Goal: Information Seeking & Learning: Check status

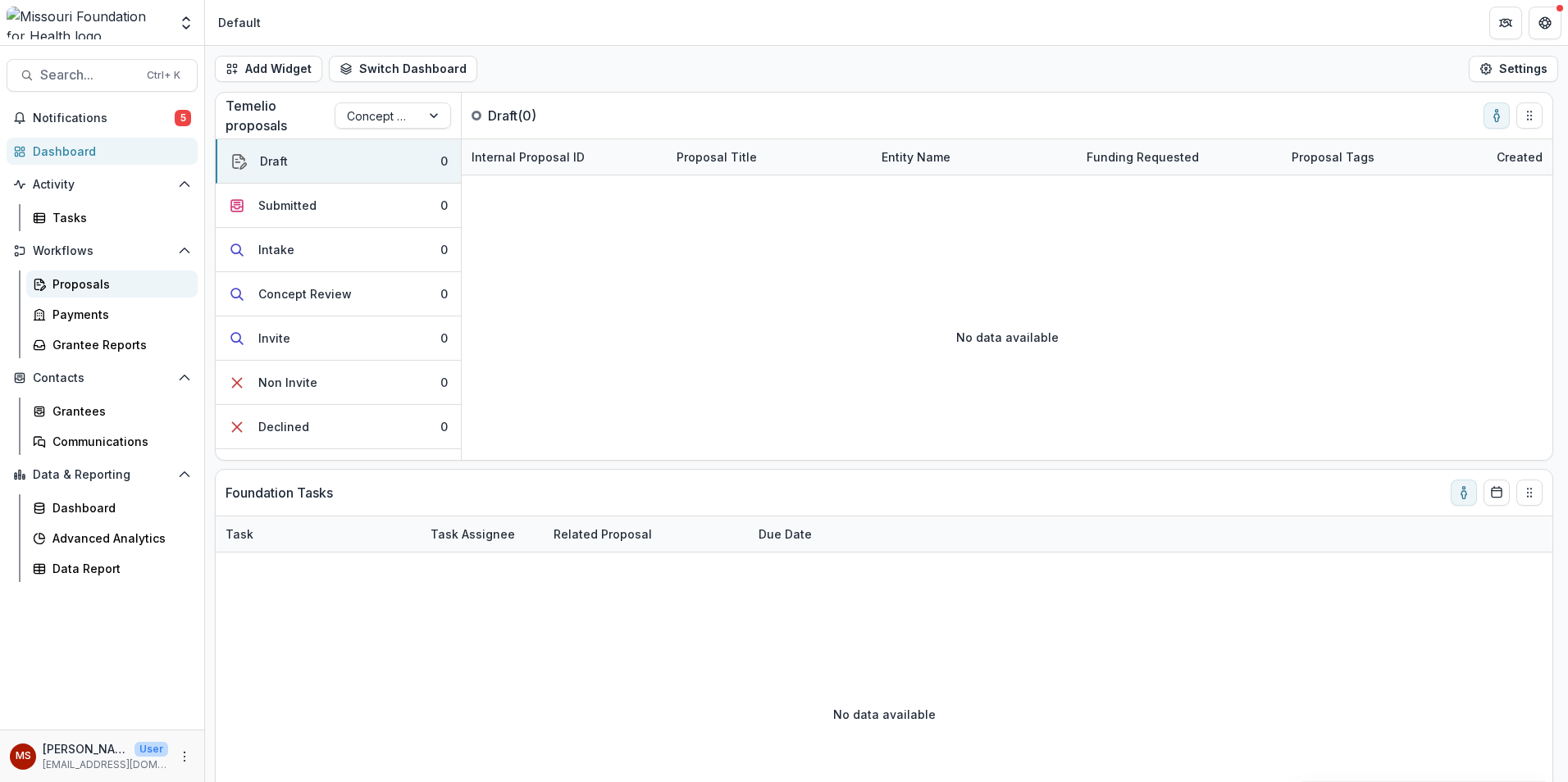
click at [99, 287] on div "Proposals" at bounding box center [118, 284] width 132 height 18
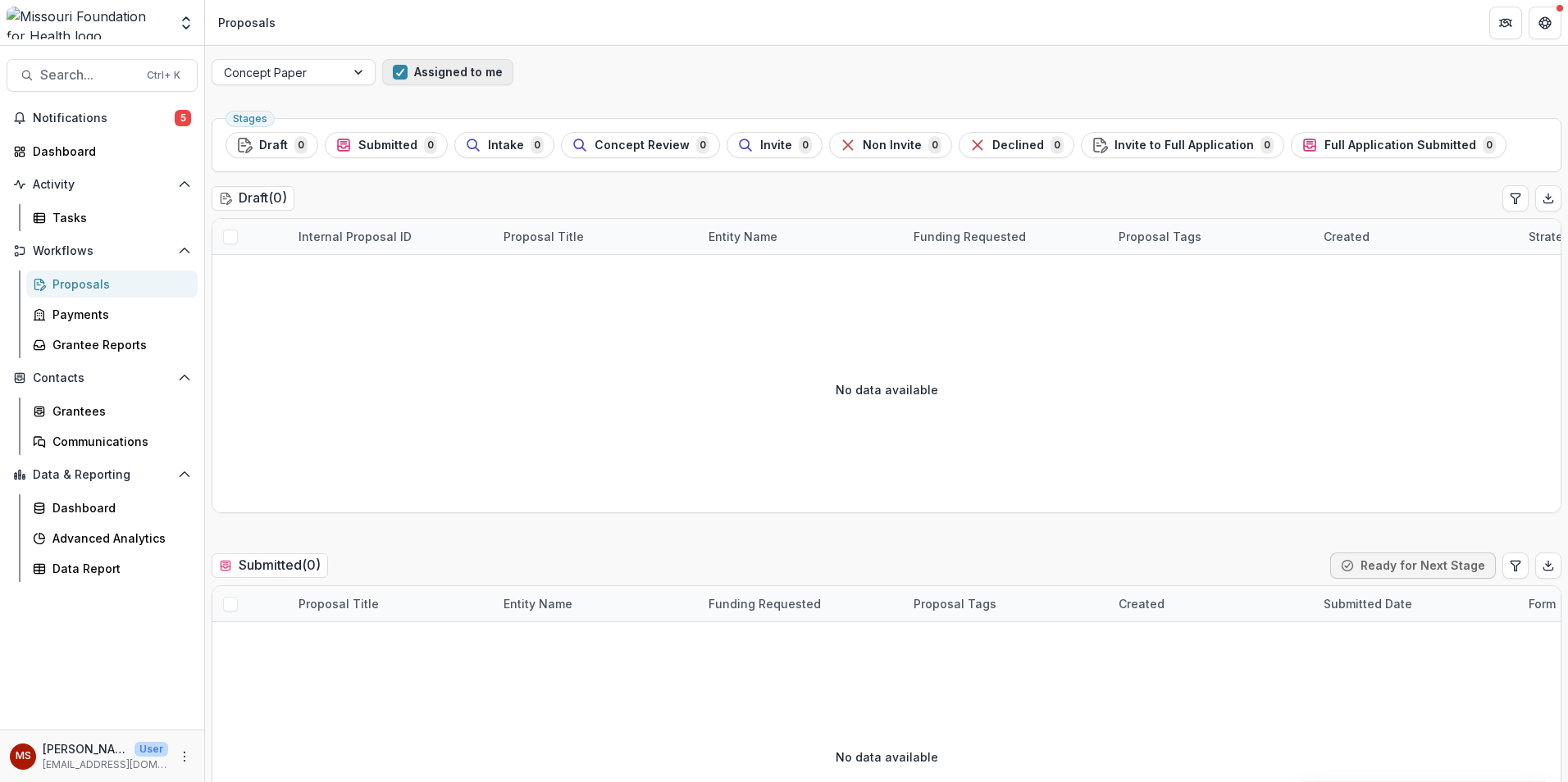
click at [401, 76] on span "button" at bounding box center [401, 72] width 15 height 15
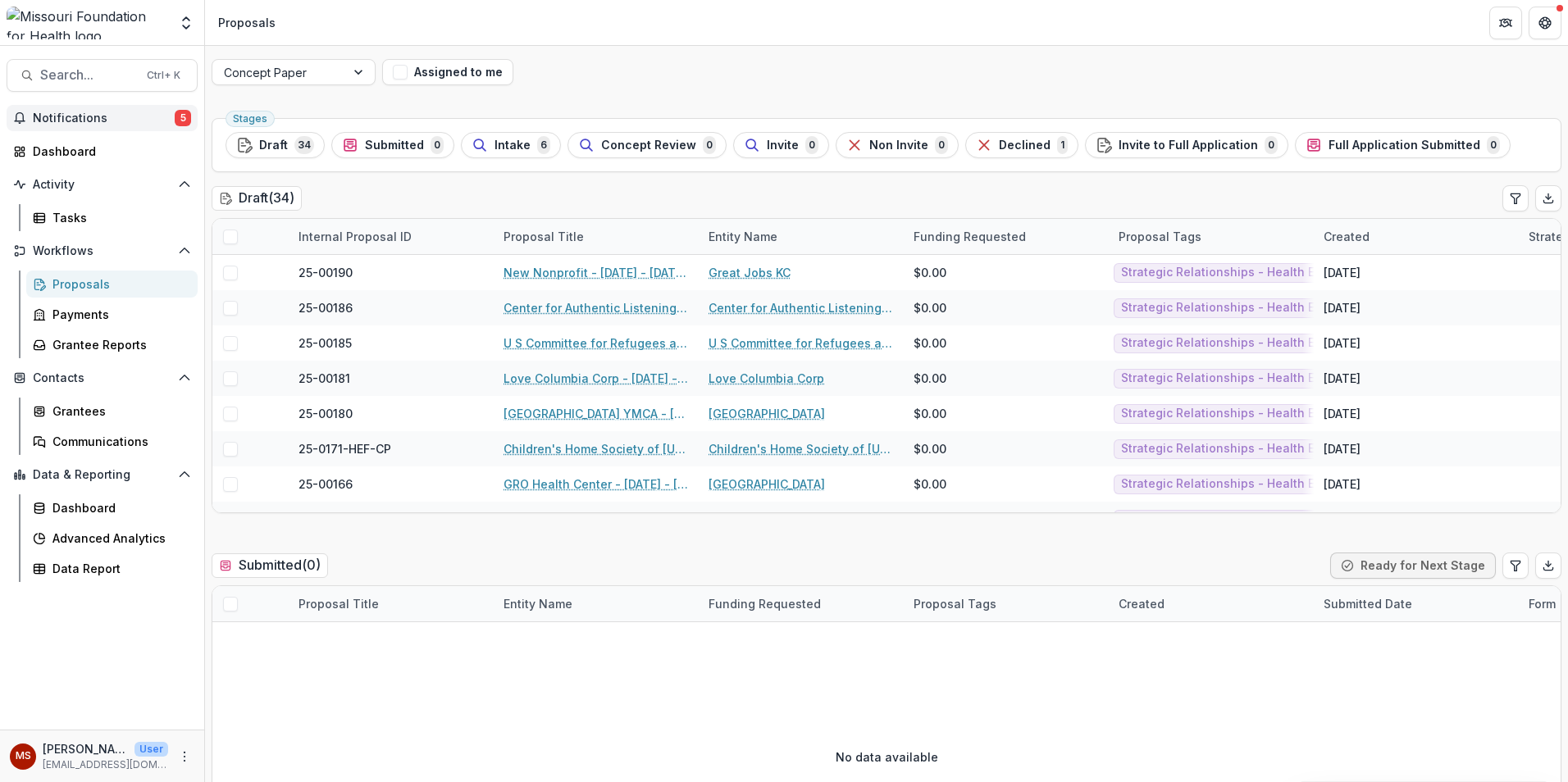
click at [115, 128] on button "Notifications 5" at bounding box center [102, 117] width 191 height 26
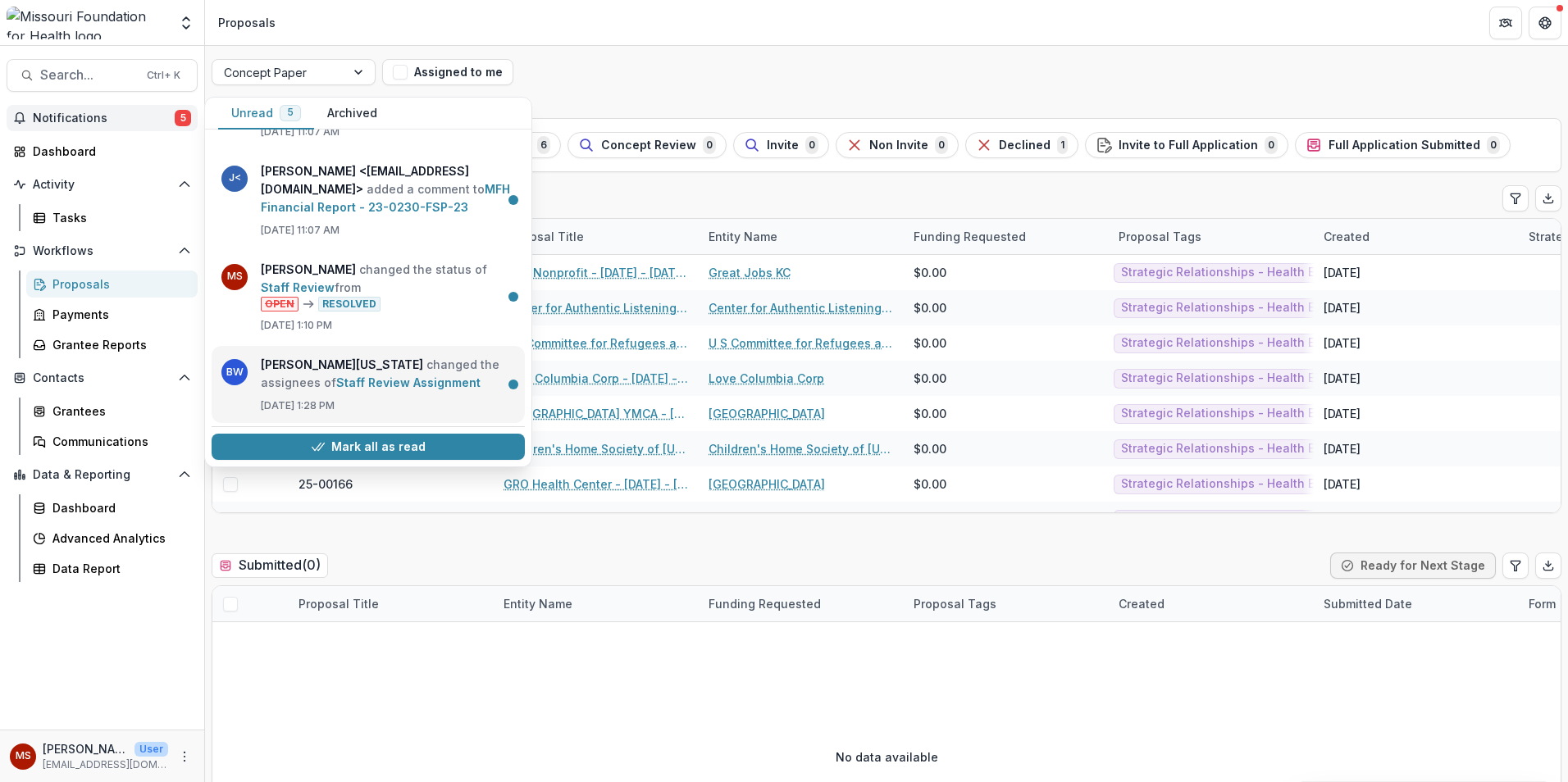
scroll to position [101, 0]
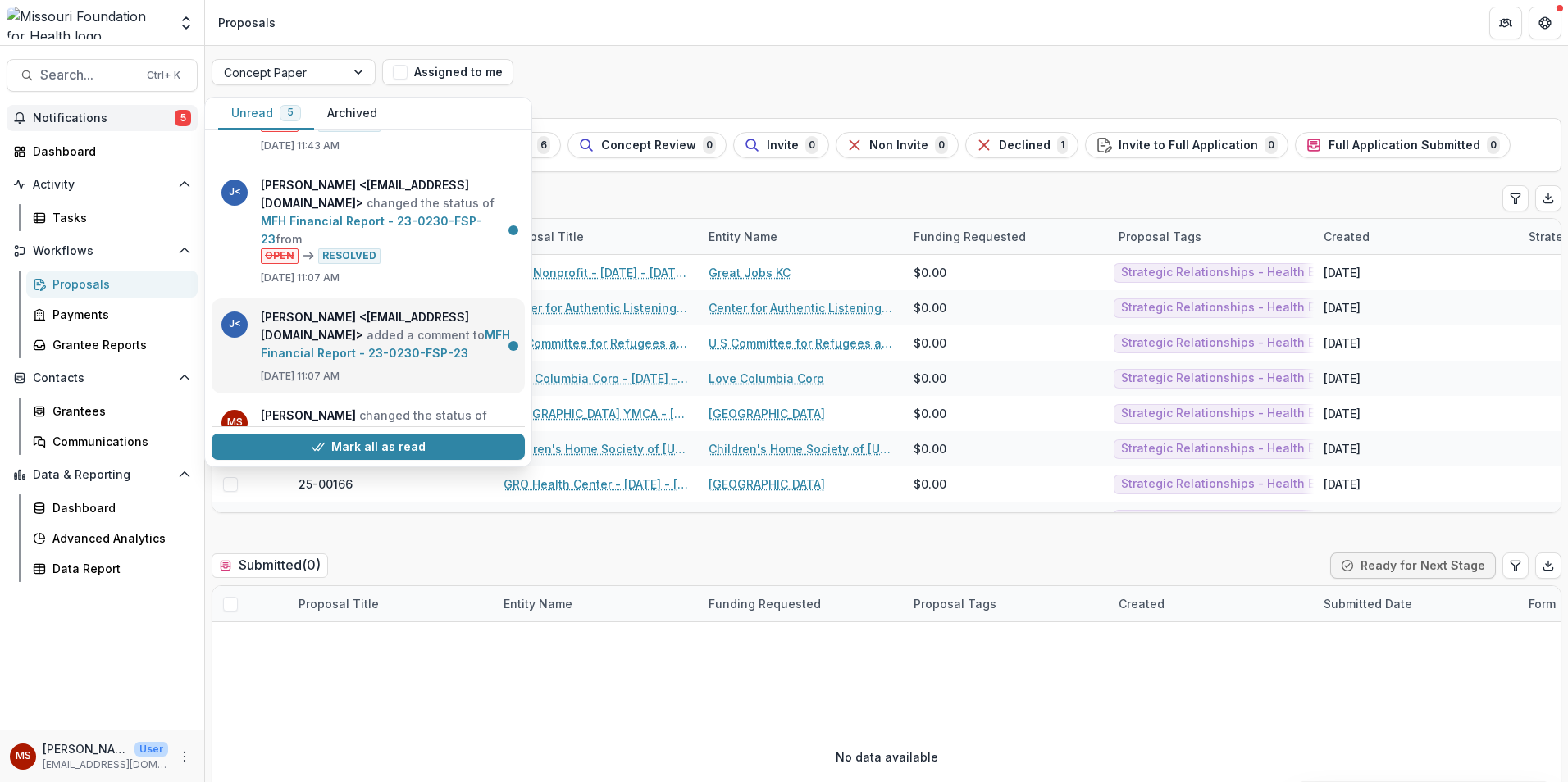
click at [355, 360] on link "MFH Financial Report - 23-0230-FSP-23" at bounding box center [385, 344] width 249 height 32
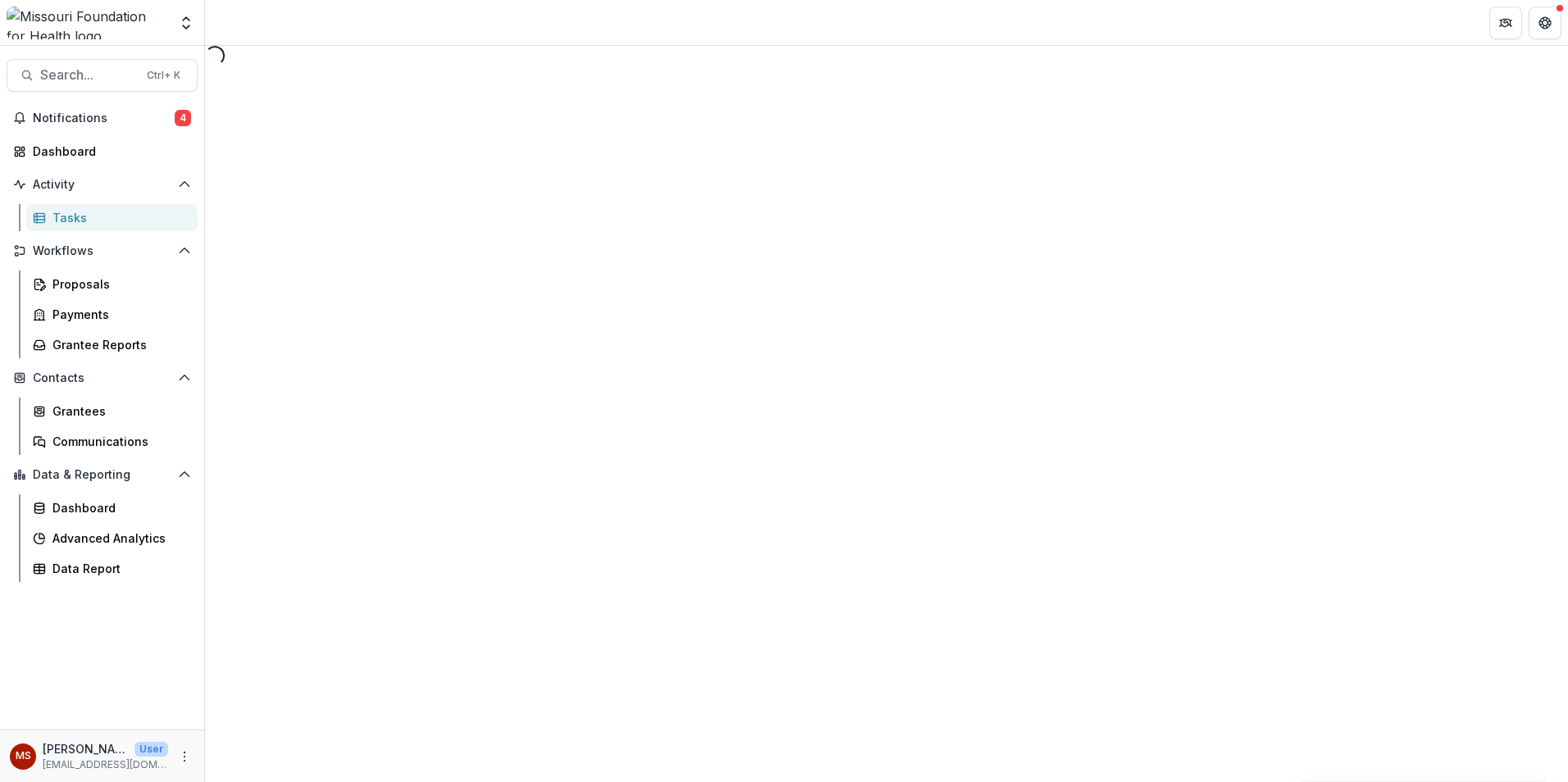
select select "********"
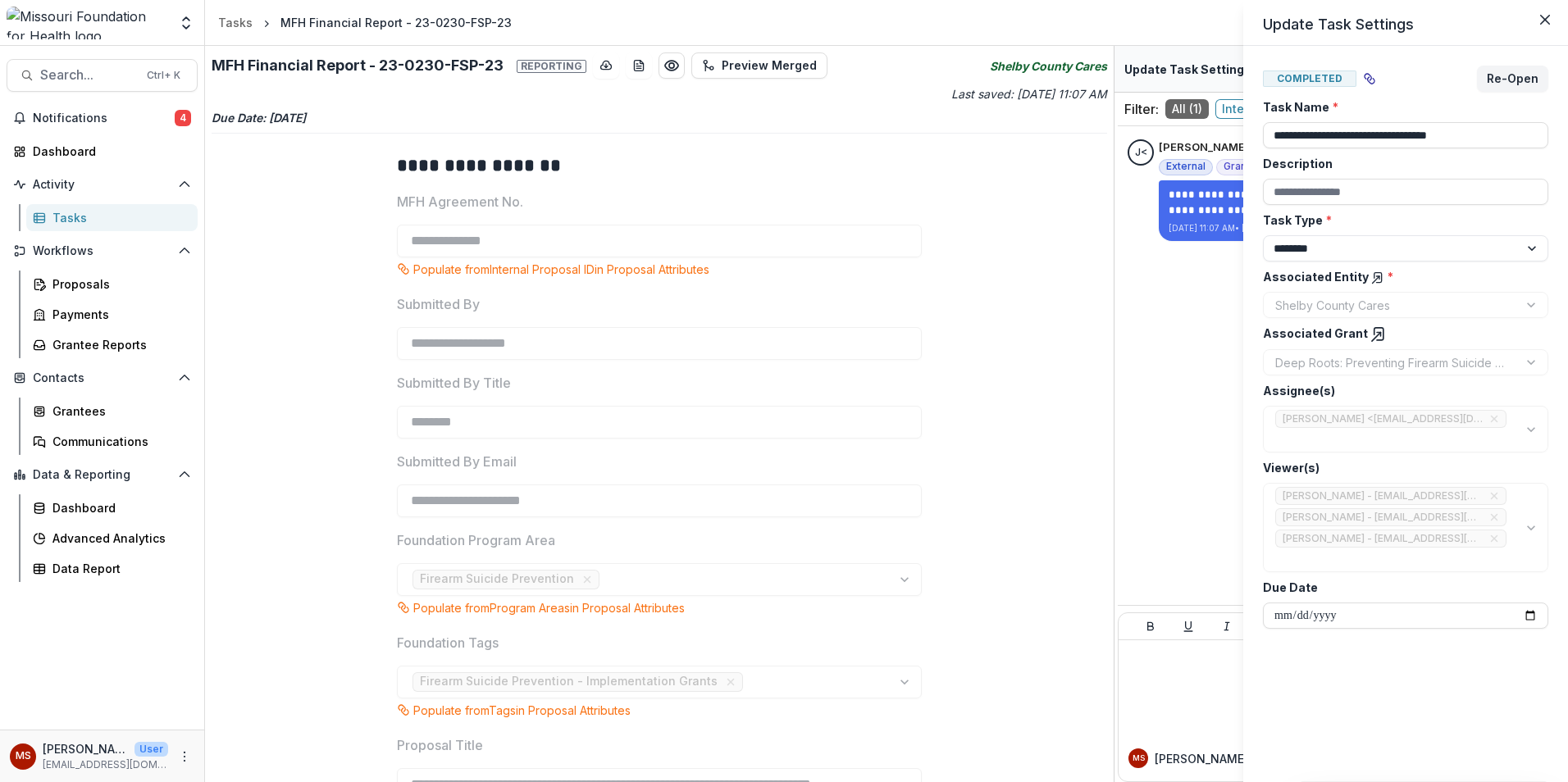
drag, startPoint x: 1111, startPoint y: 110, endPoint x: 1099, endPoint y: 174, distance: 65.1
click at [1099, 173] on div "**********" at bounding box center [784, 391] width 1568 height 782
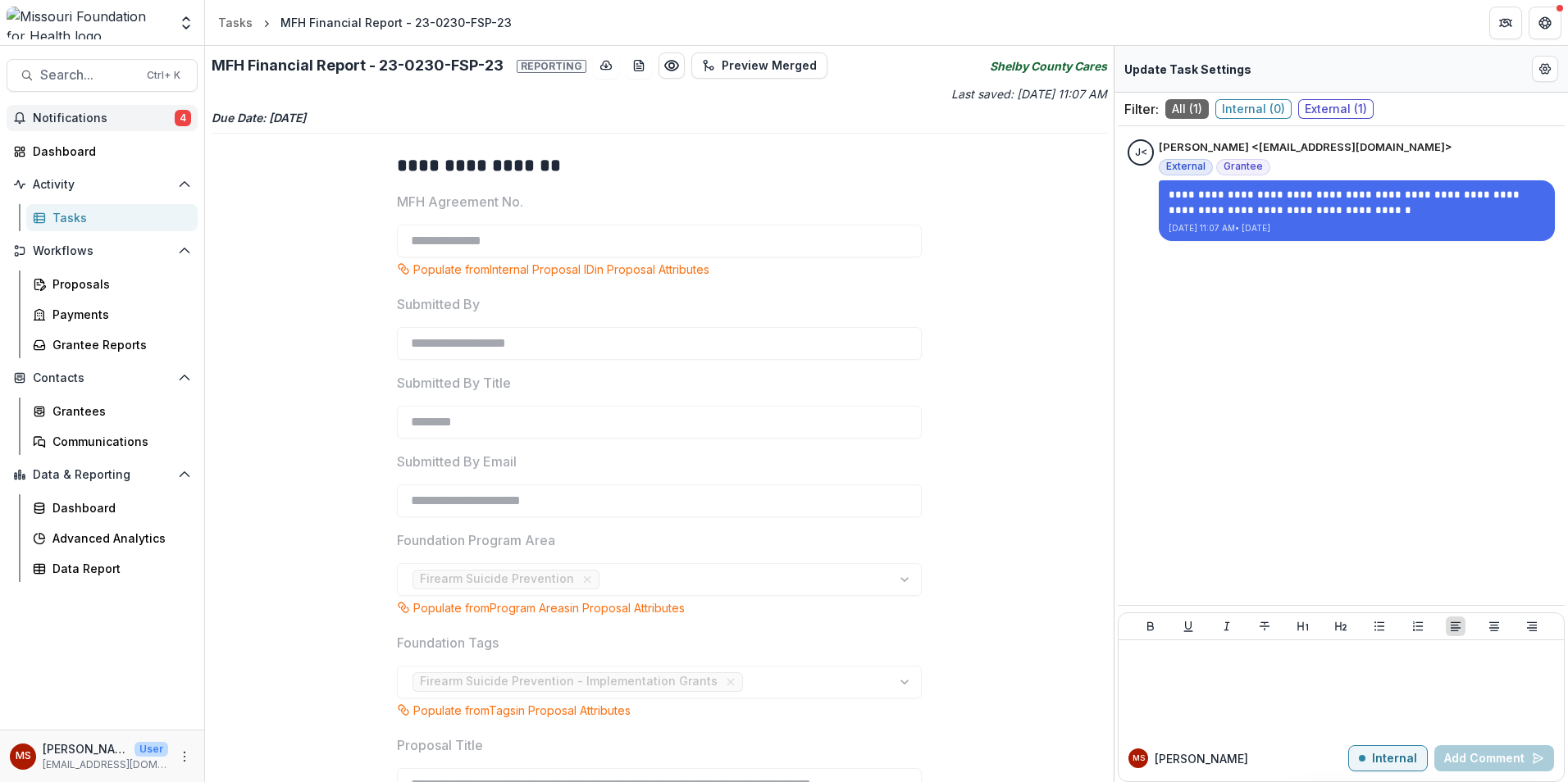
click at [91, 105] on button "Notifications 4" at bounding box center [102, 117] width 191 height 26
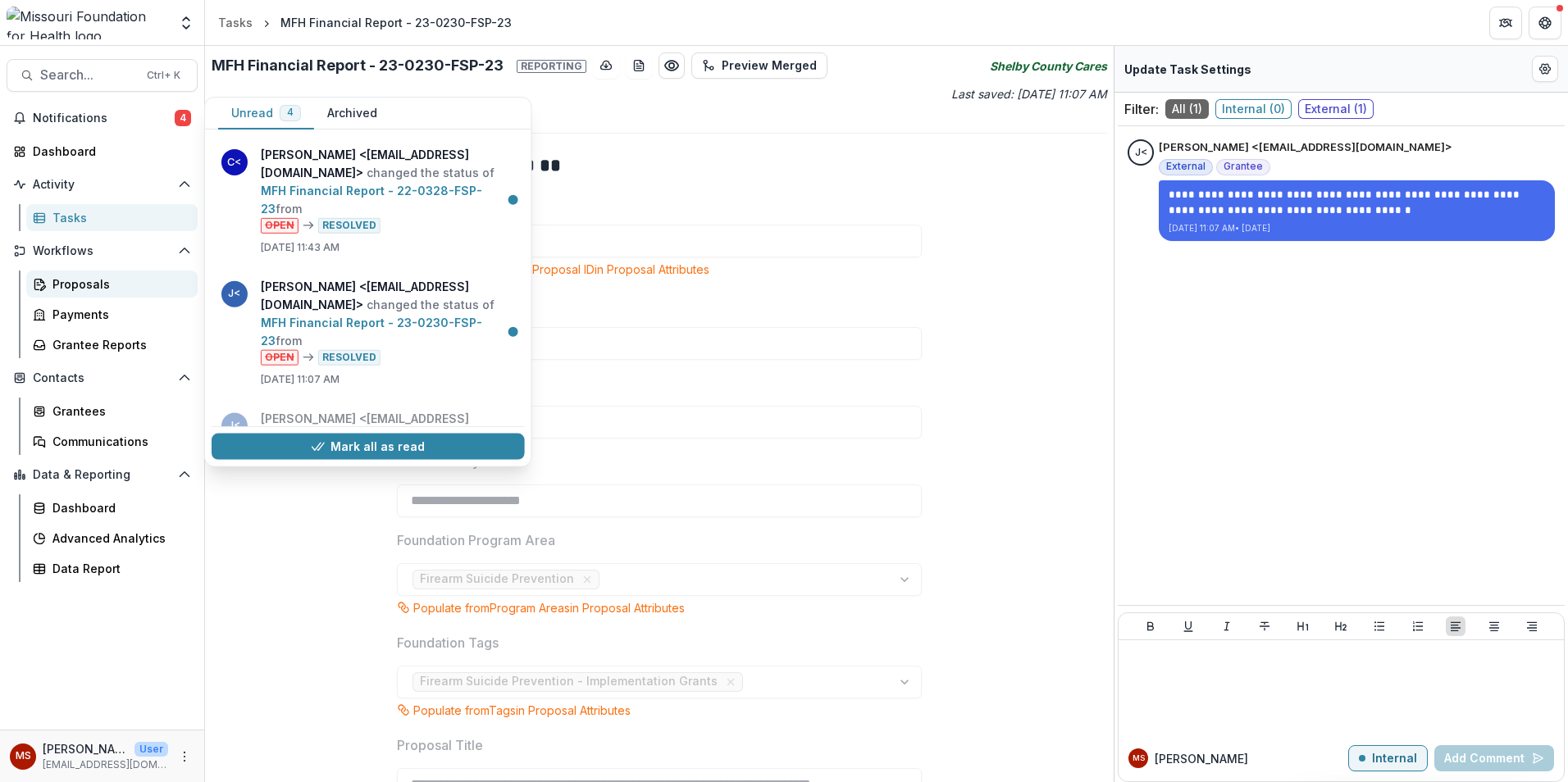
click at [65, 282] on div "Proposals" at bounding box center [118, 284] width 132 height 18
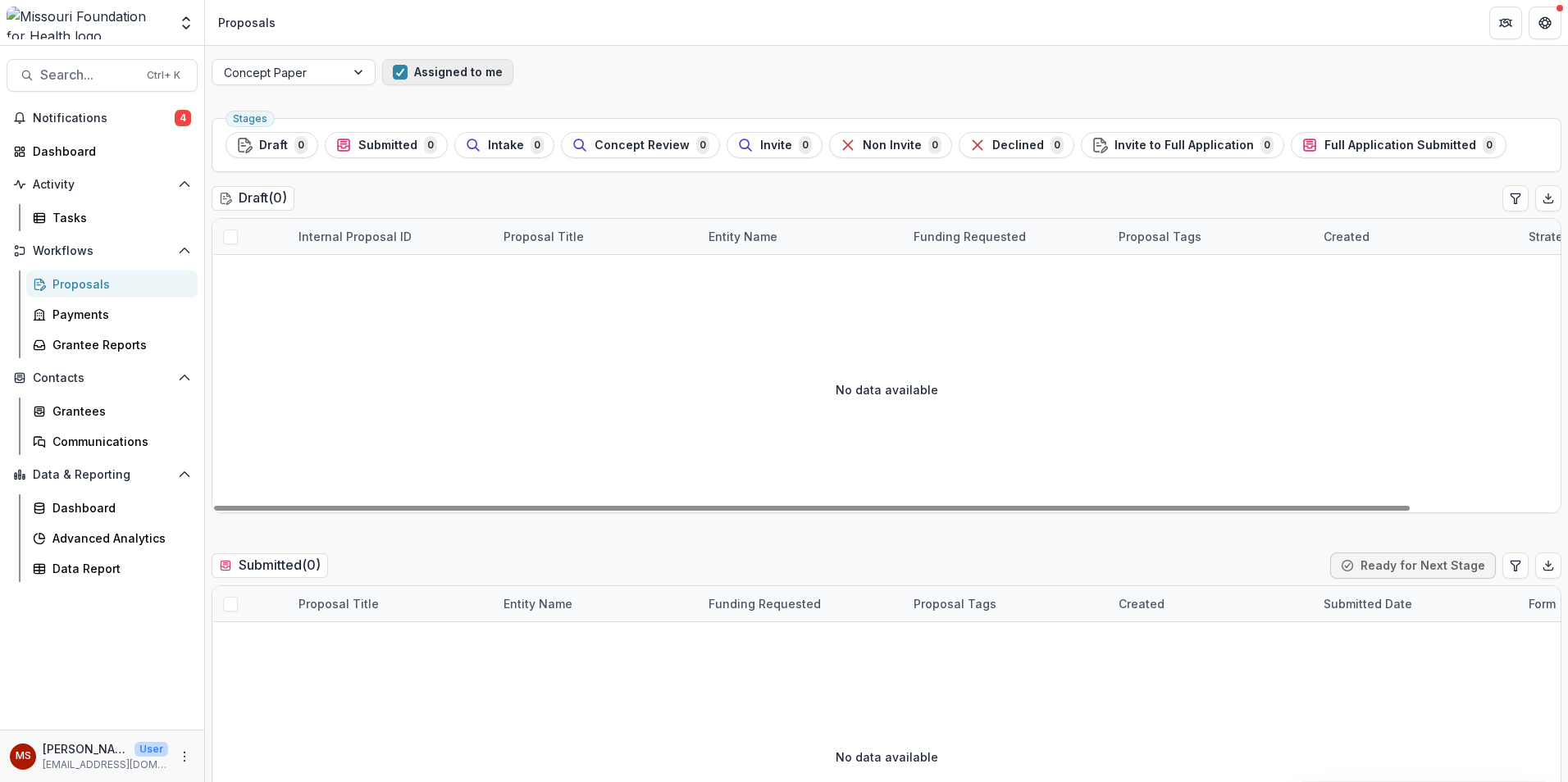
click at [402, 64] on button "Assigned to me" at bounding box center [448, 71] width 132 height 26
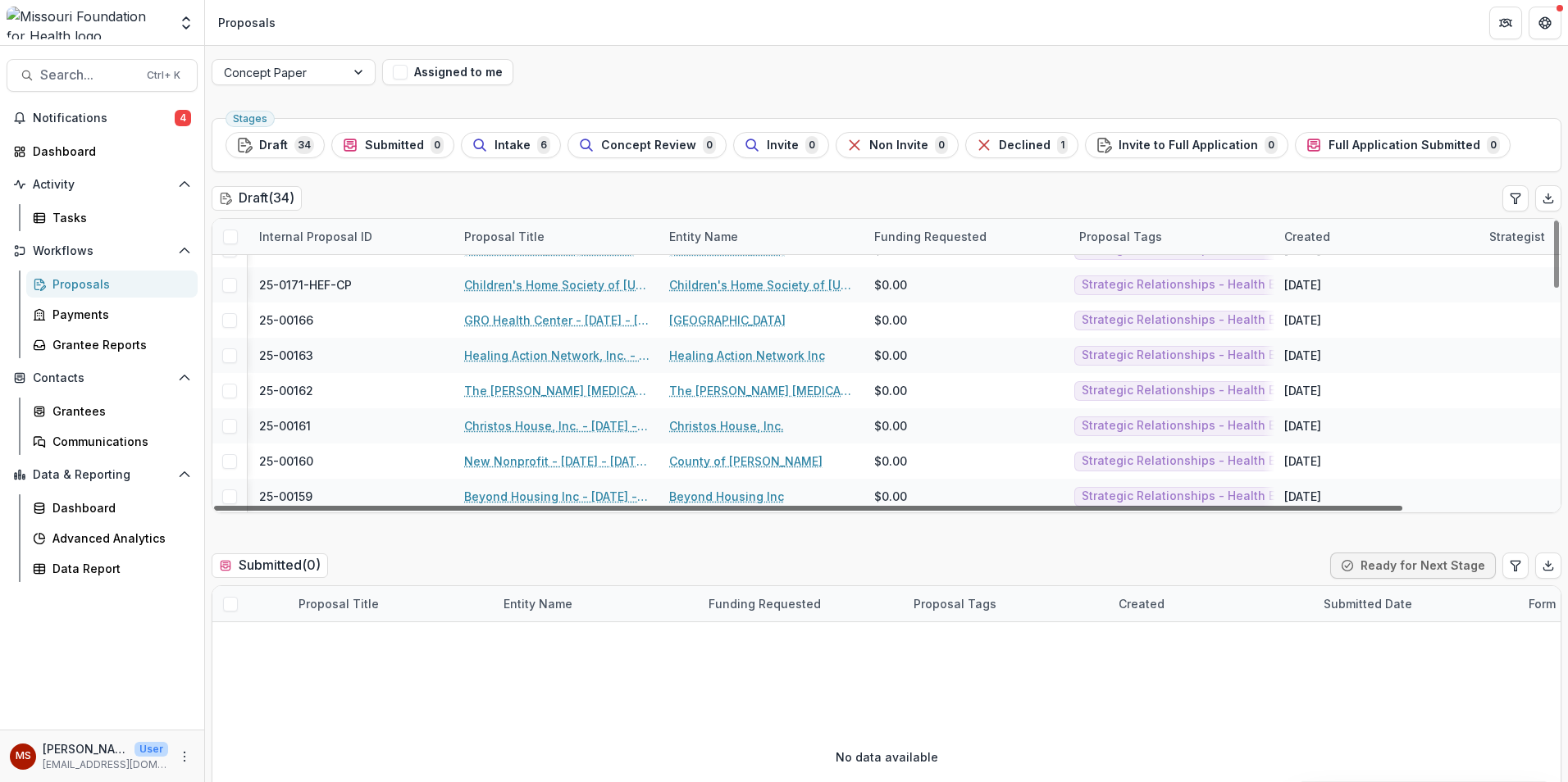
scroll to position [164, 0]
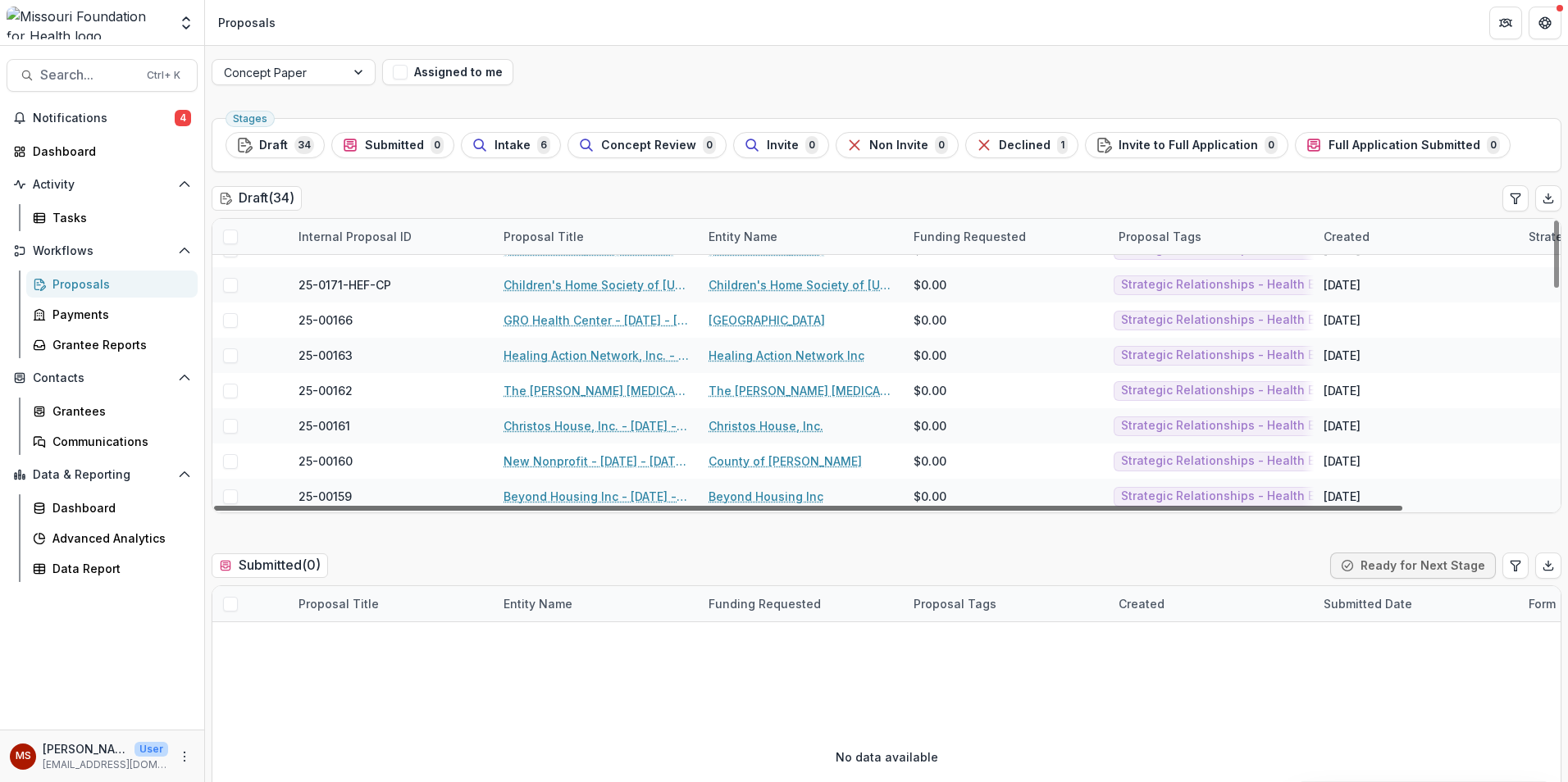
drag, startPoint x: 1081, startPoint y: 509, endPoint x: 902, endPoint y: 583, distance: 193.7
click at [902, 510] on div at bounding box center [807, 509] width 1188 height 5
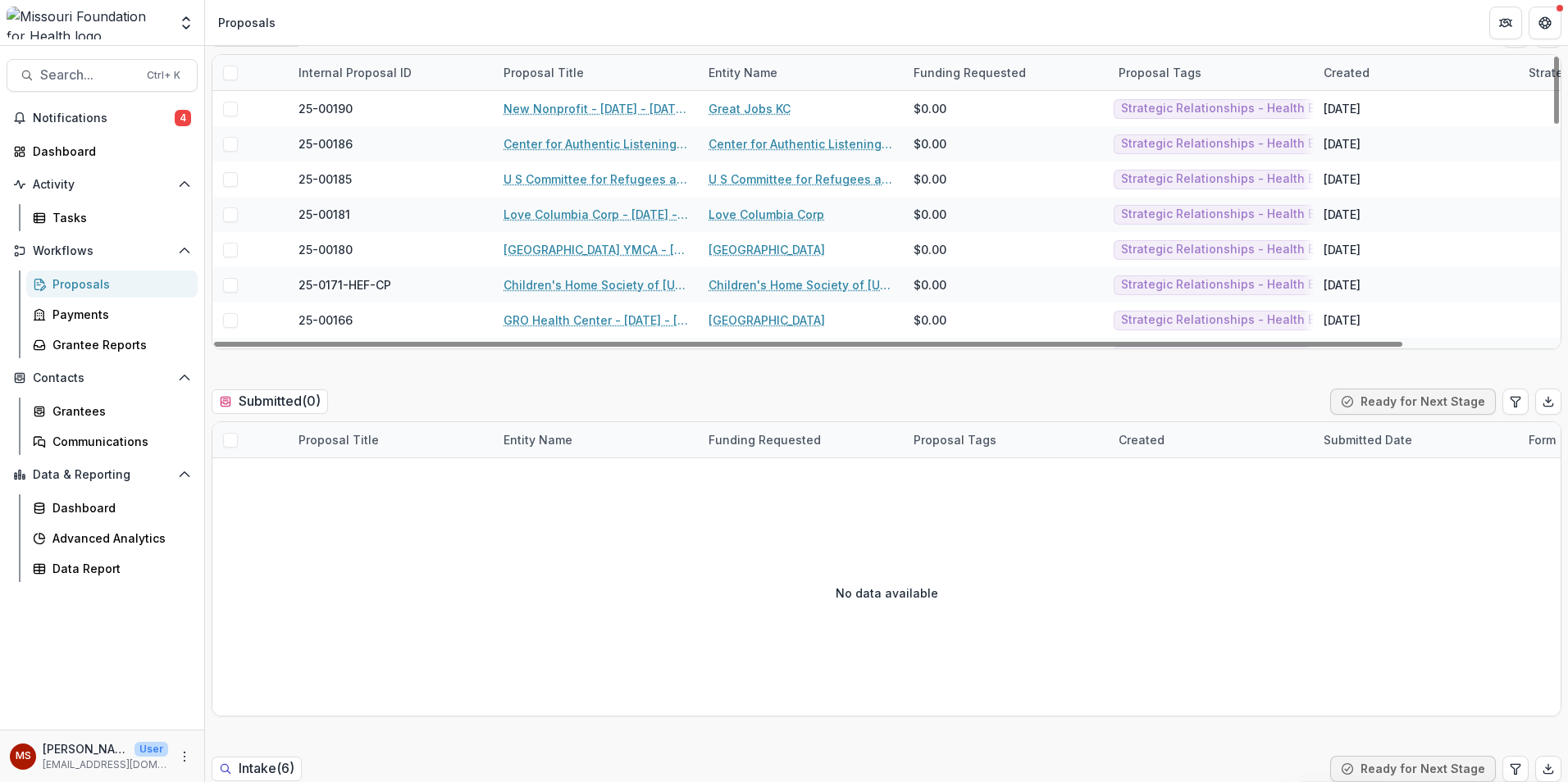
scroll to position [0, 0]
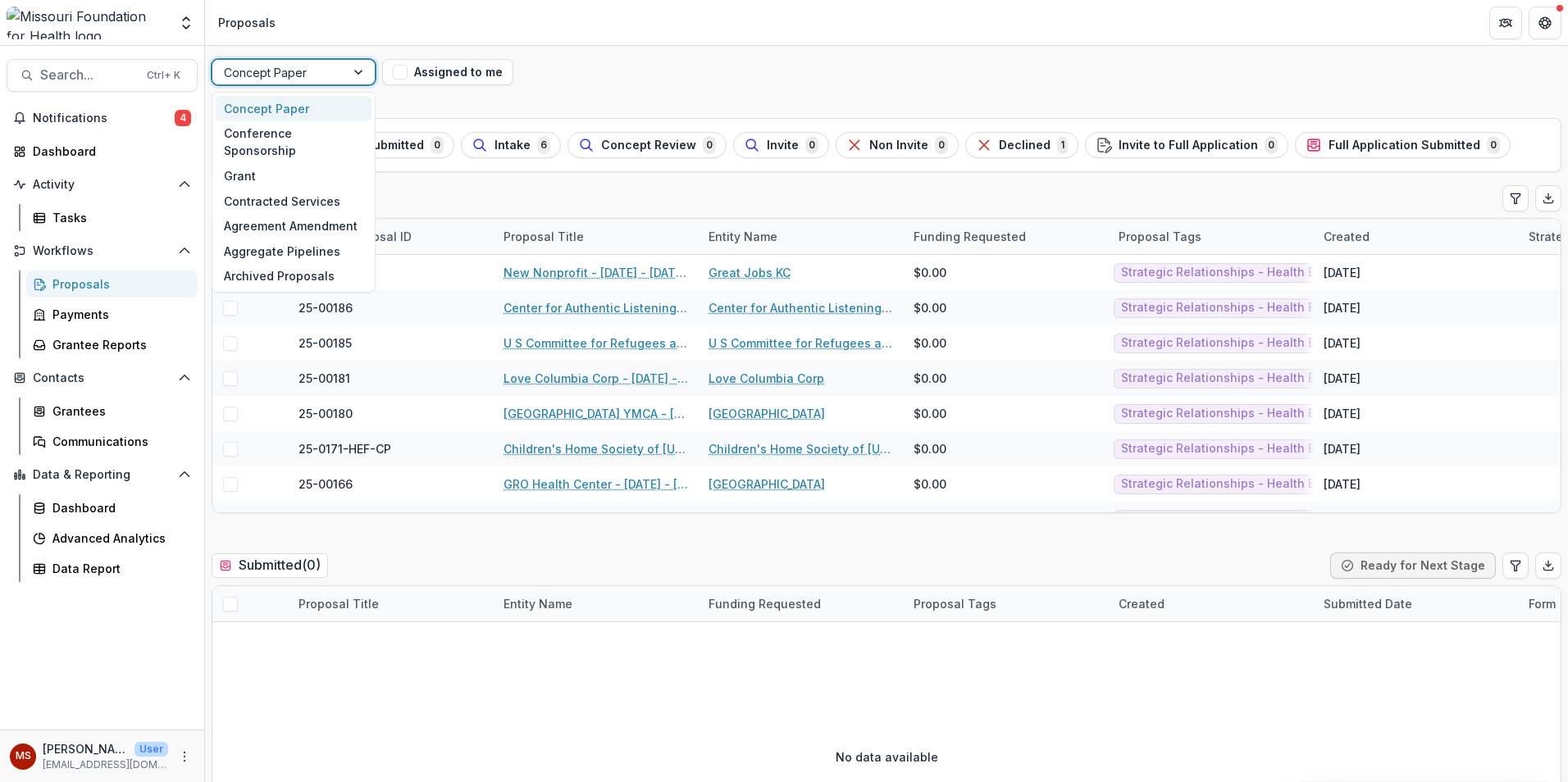
click at [356, 73] on div at bounding box center [360, 71] width 29 height 24
click at [313, 163] on div "Grant" at bounding box center [293, 176] width 156 height 25
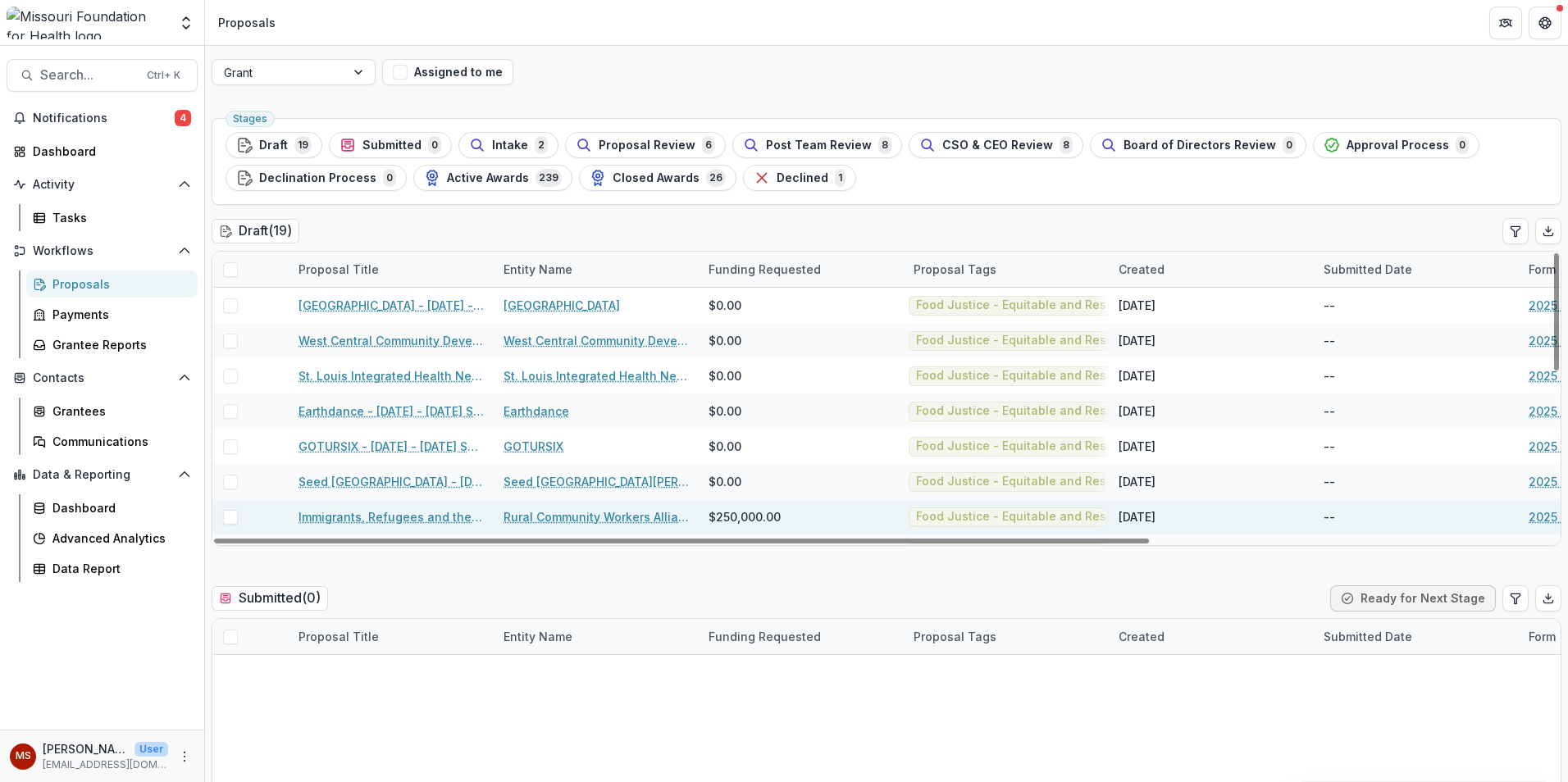
drag, startPoint x: 733, startPoint y: 540, endPoint x: 657, endPoint y: 529, distance: 76.8
click at [671, 539] on div at bounding box center [681, 541] width 935 height 5
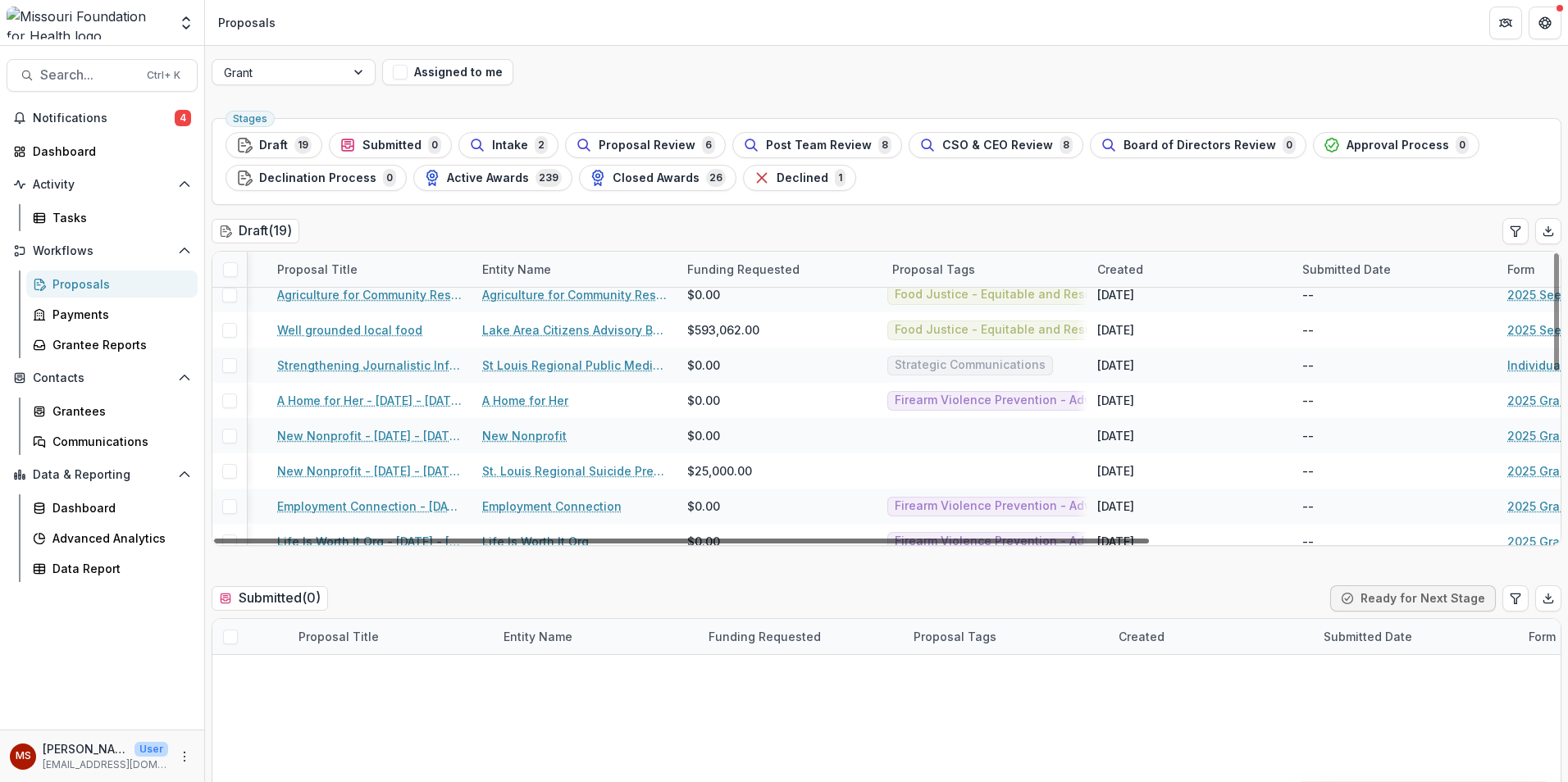
scroll to position [328, 0]
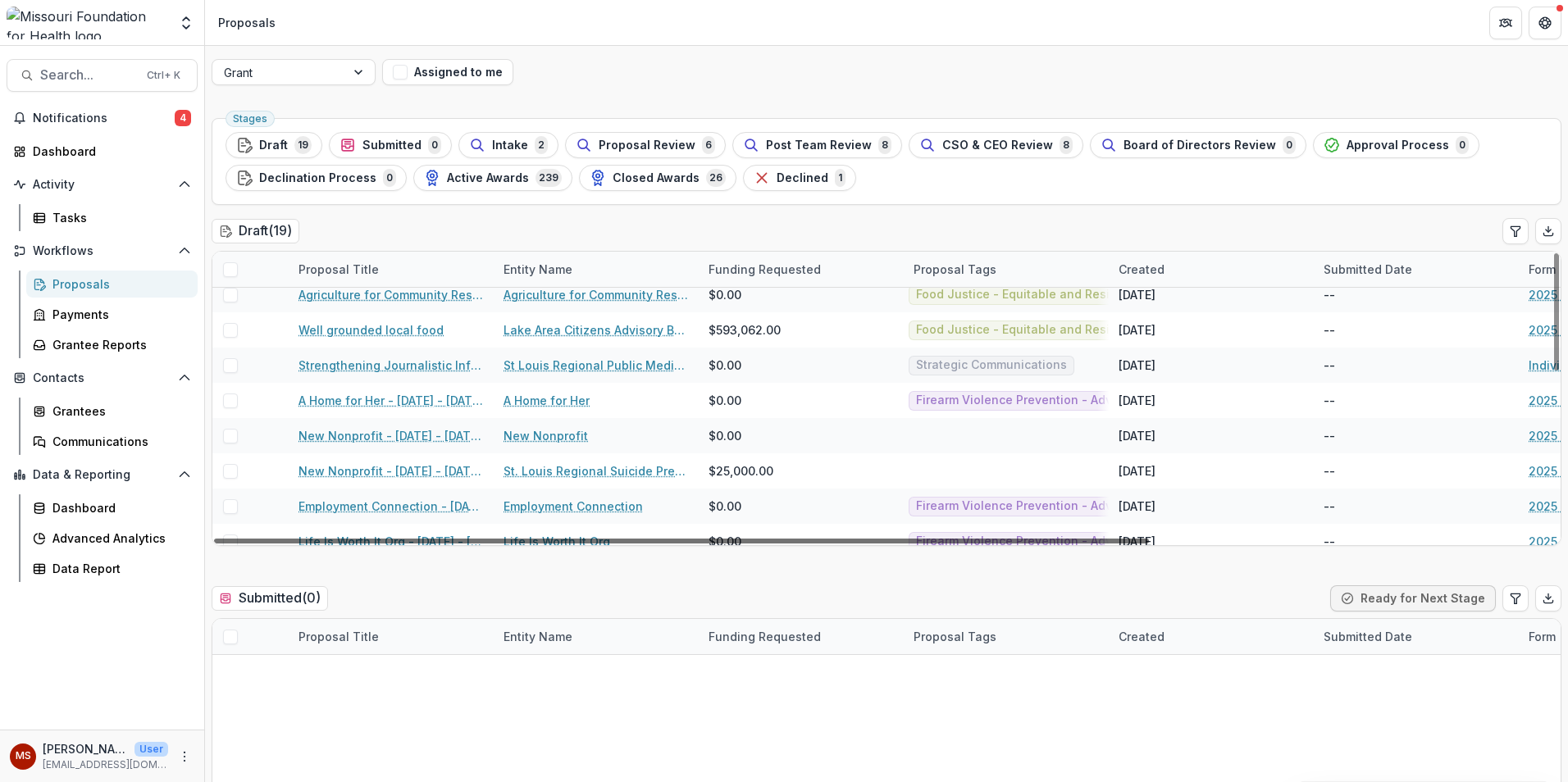
drag, startPoint x: 668, startPoint y: 542, endPoint x: 603, endPoint y: 542, distance: 65.0
click at [629, 544] on div at bounding box center [681, 541] width 935 height 5
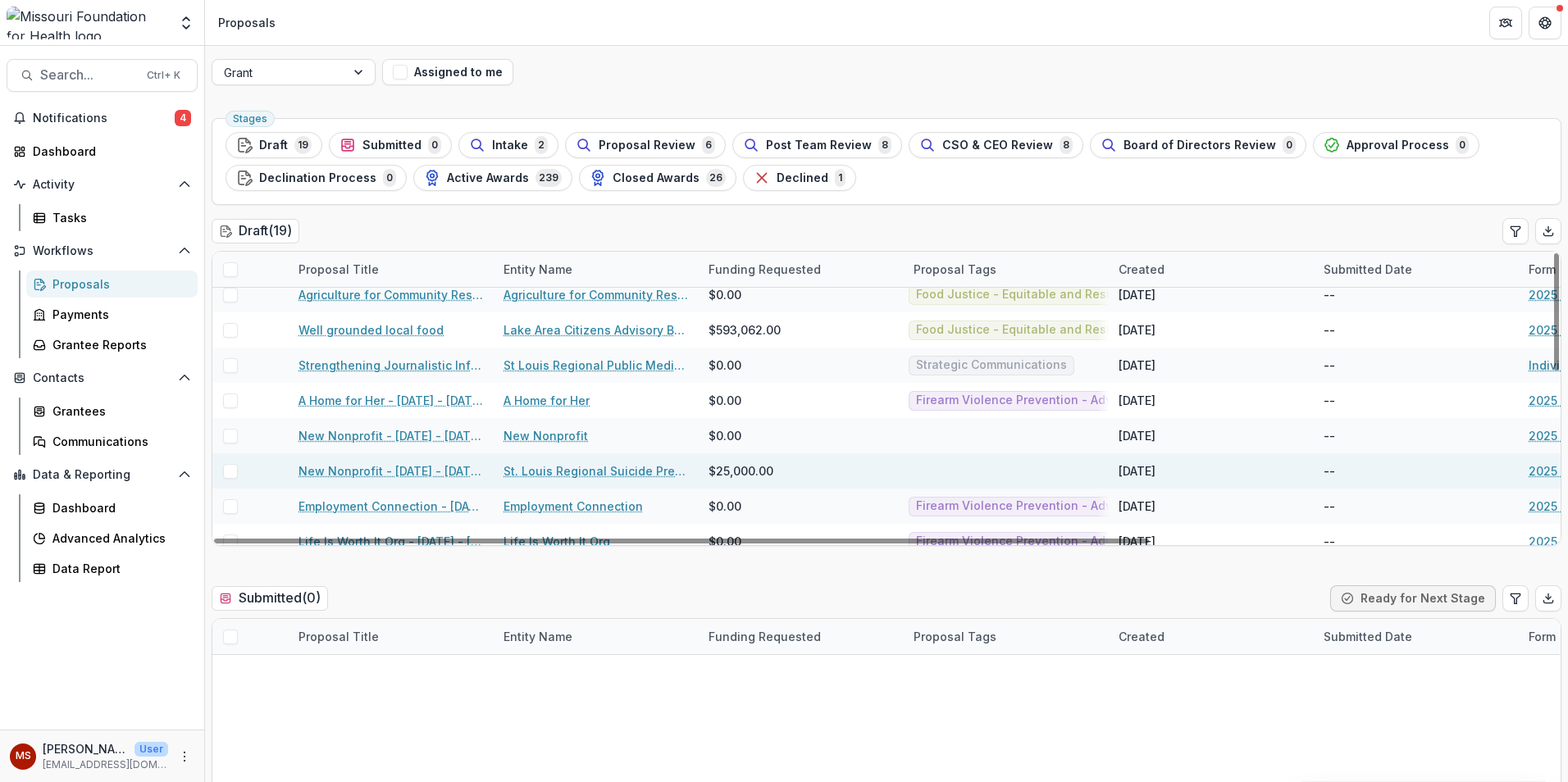
click at [556, 465] on link "St. Louis Regional Suicide Prevention Coalition" at bounding box center [596, 471] width 185 height 18
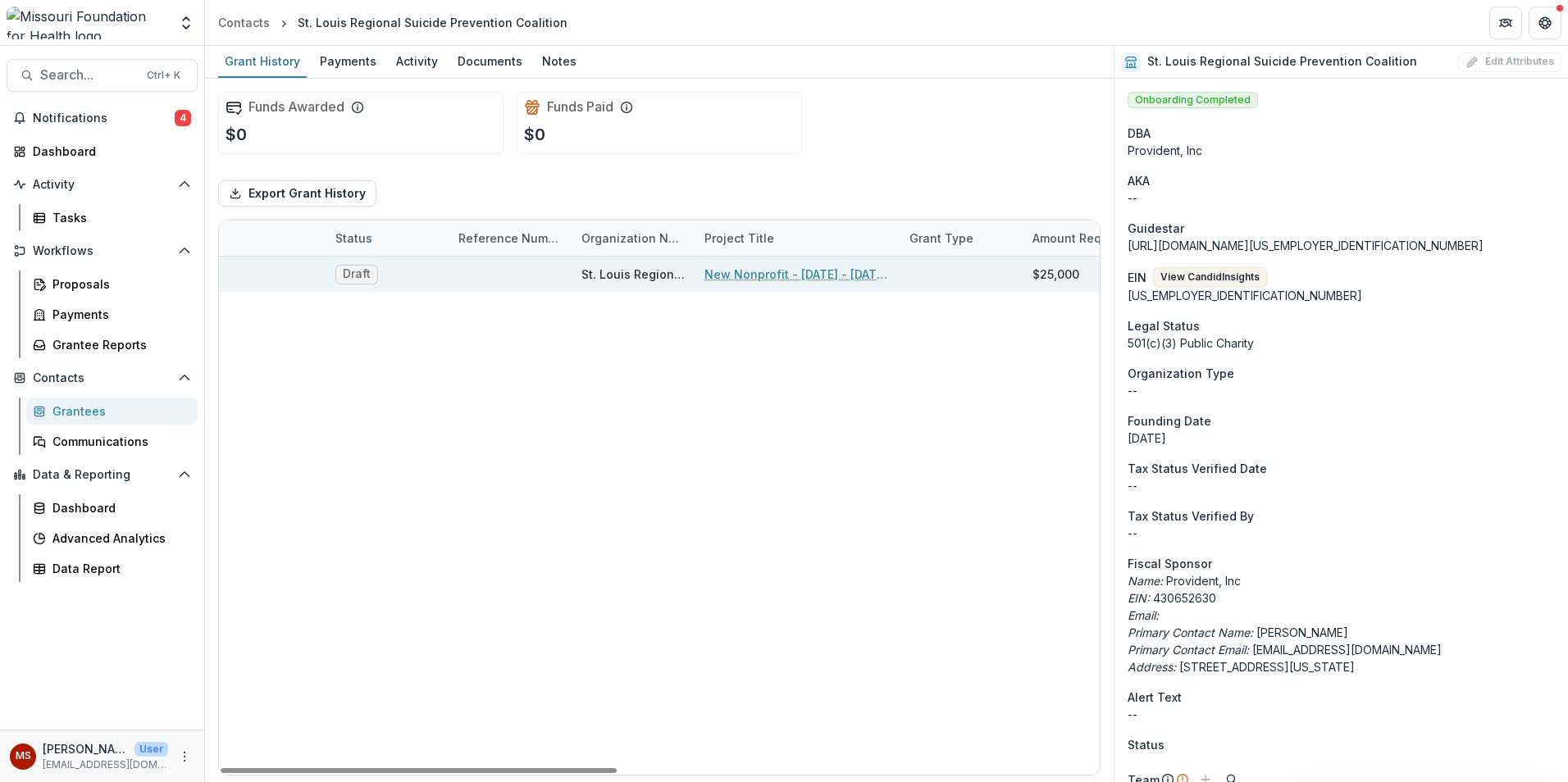
click at [787, 268] on link "New Nonprofit - [DATE] - [DATE] Grassroots Efforts to Address FID - RFA" at bounding box center [797, 274] width 185 height 18
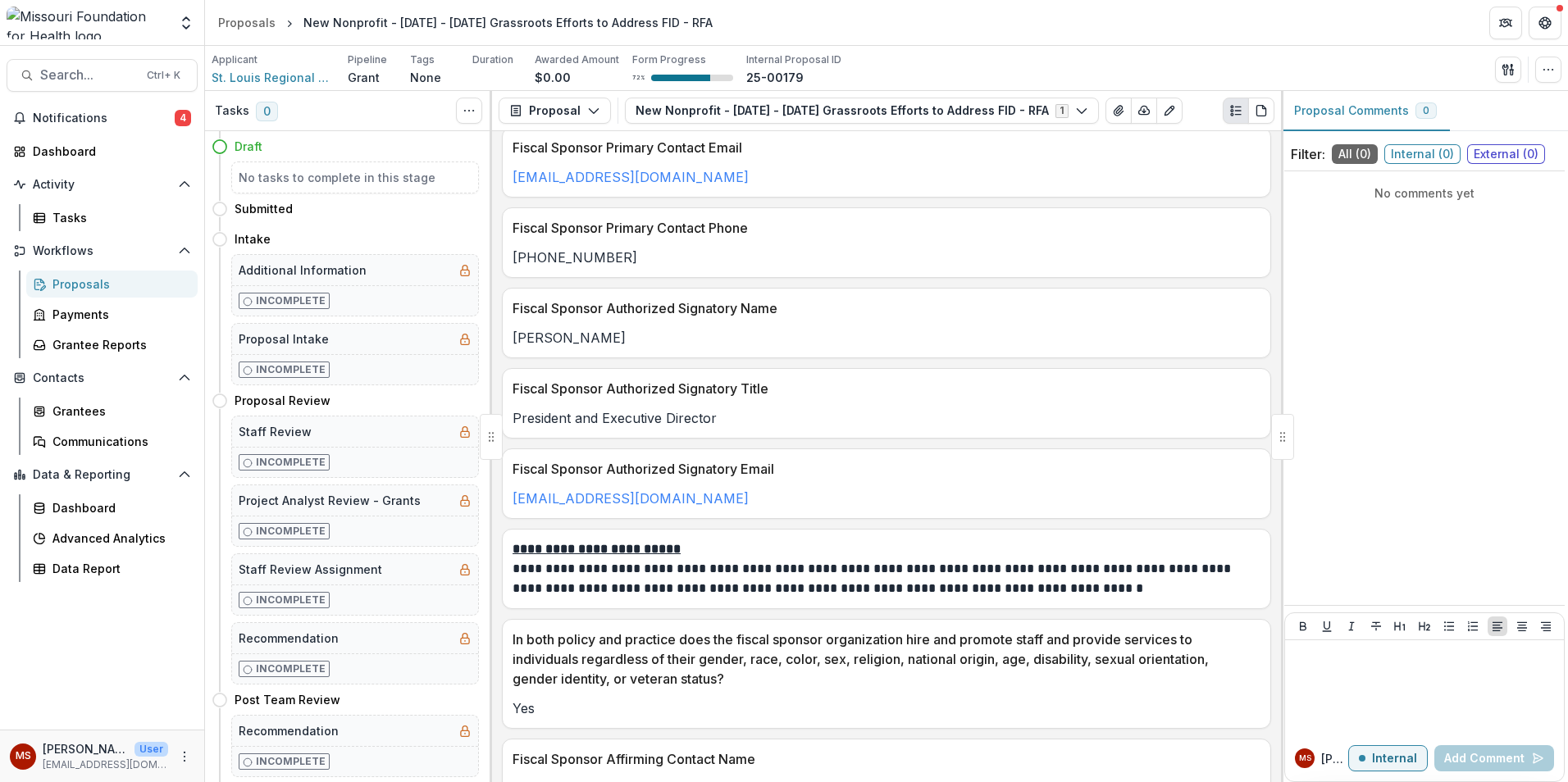
scroll to position [5411, 0]
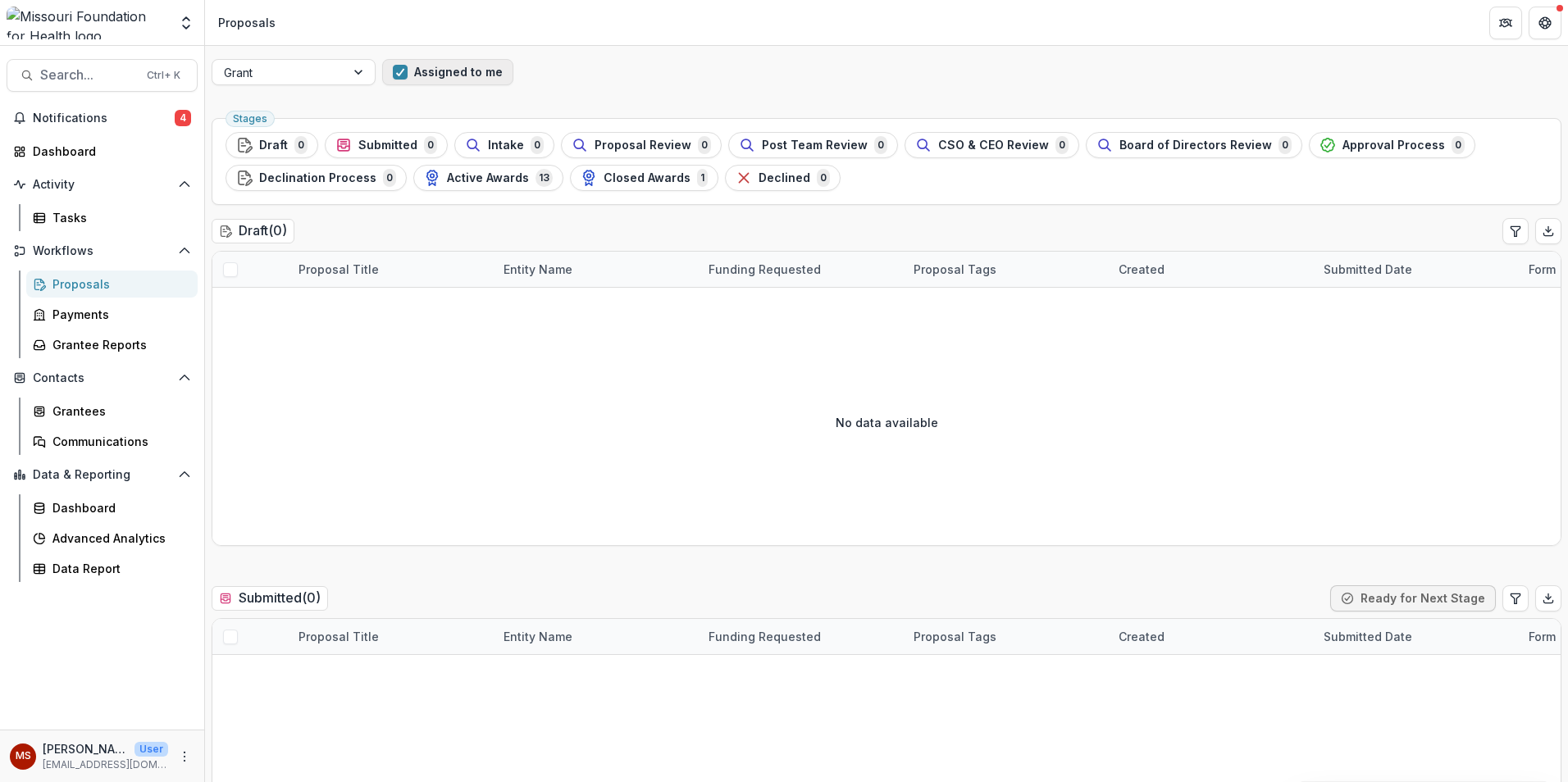
click at [398, 74] on span "button" at bounding box center [401, 72] width 15 height 15
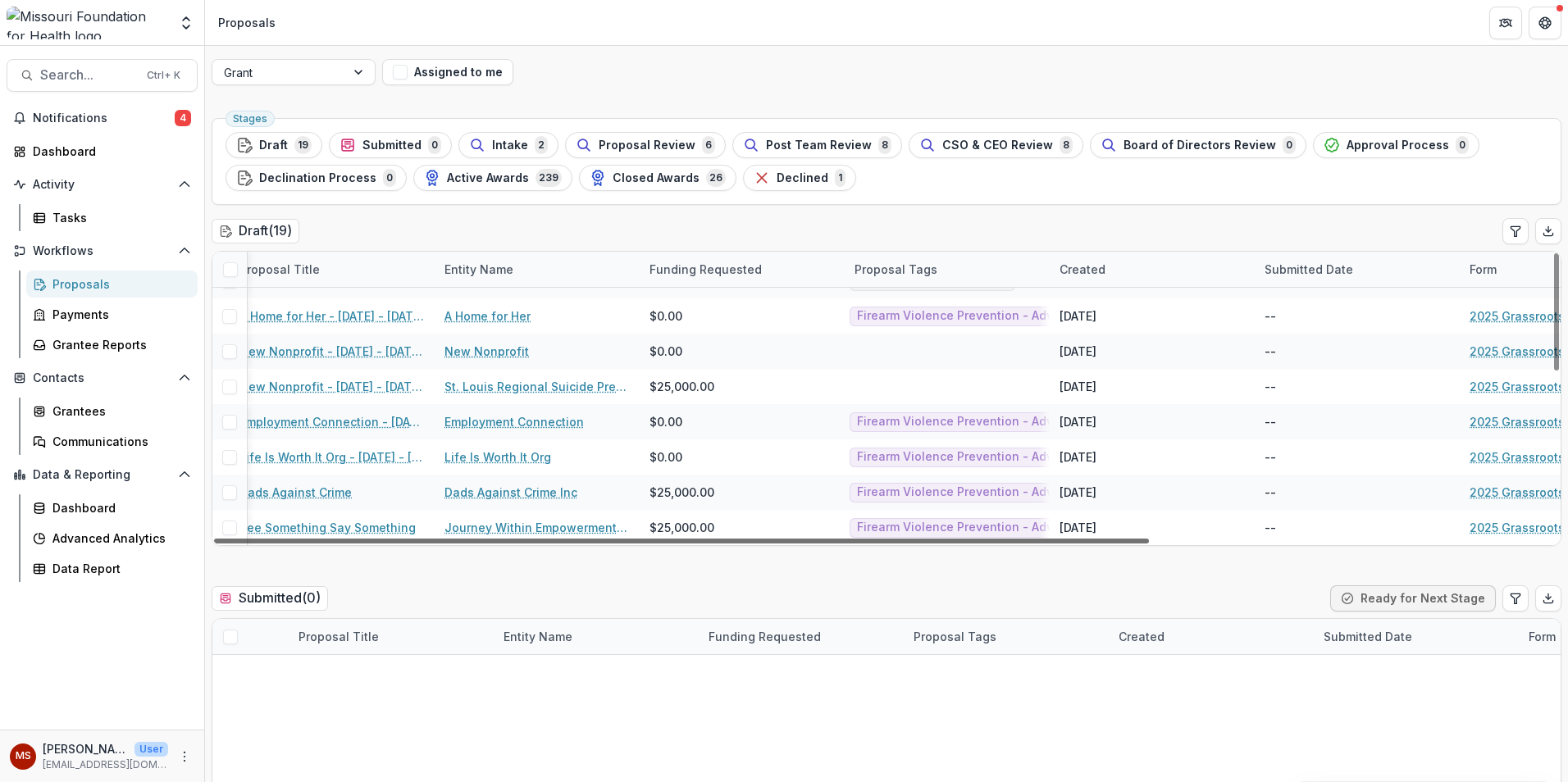
scroll to position [412, 0]
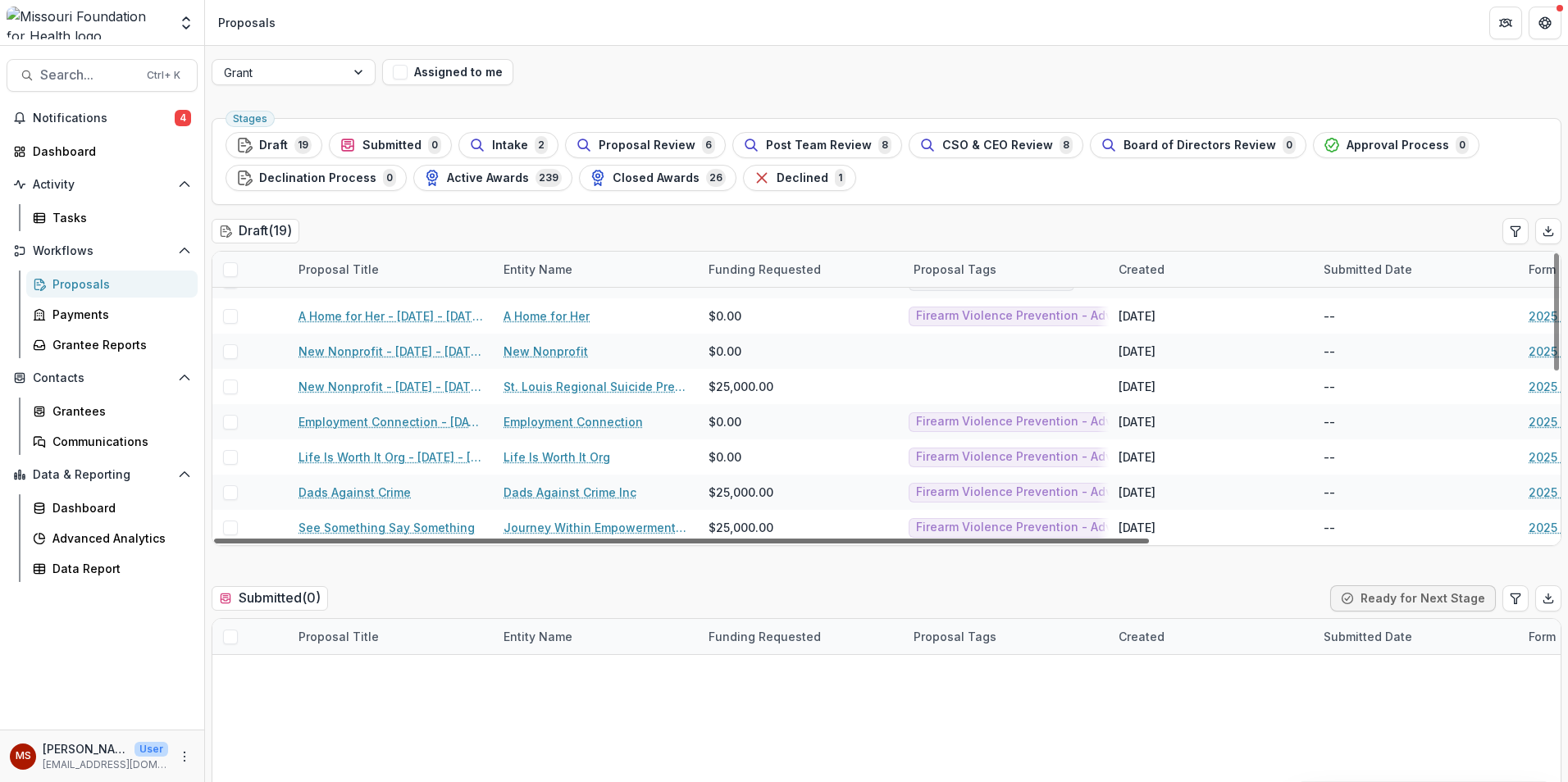
drag, startPoint x: 808, startPoint y: 538, endPoint x: 671, endPoint y: 588, distance: 145.8
click at [671, 544] on div at bounding box center [681, 541] width 935 height 5
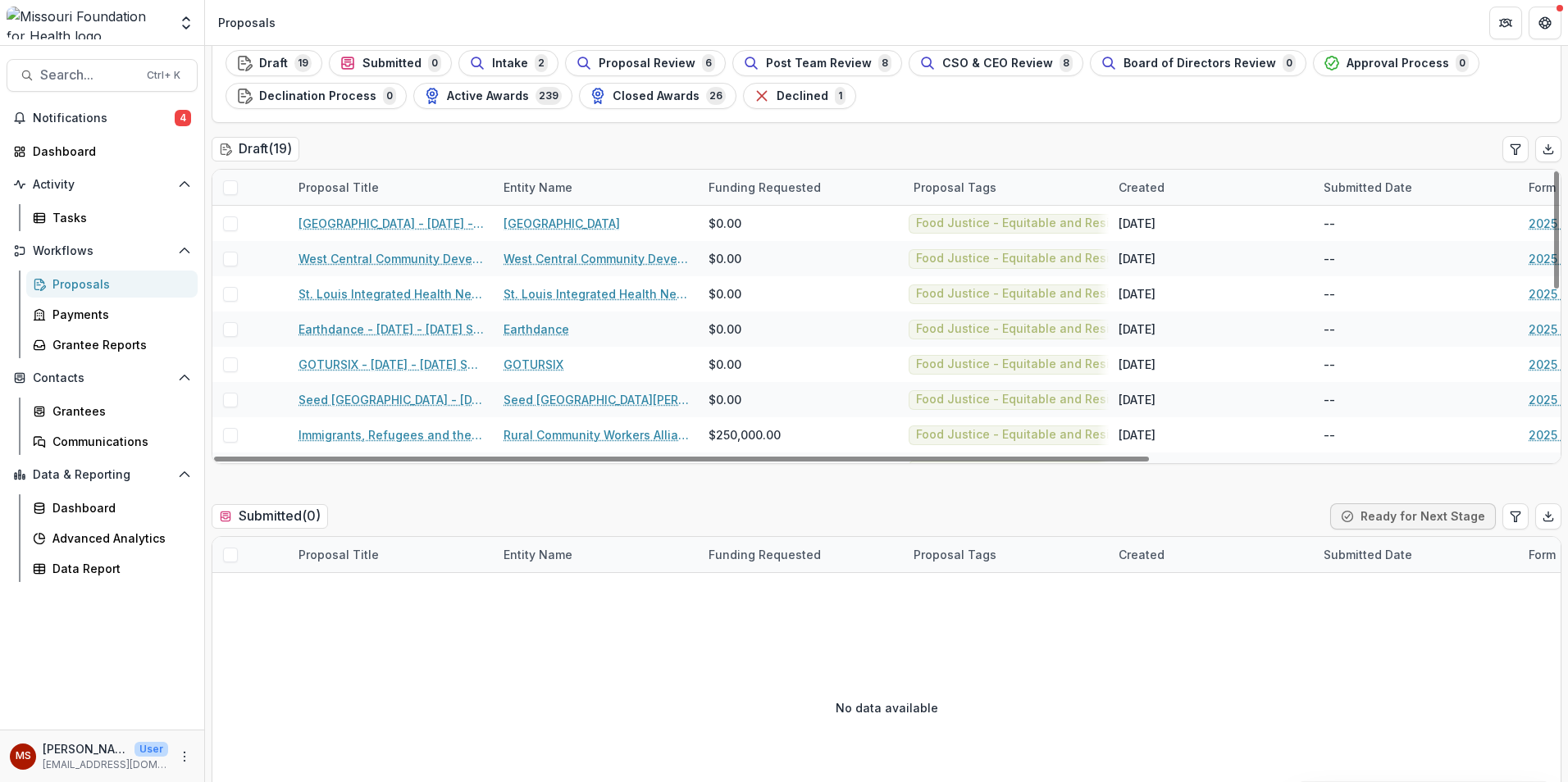
scroll to position [0, 0]
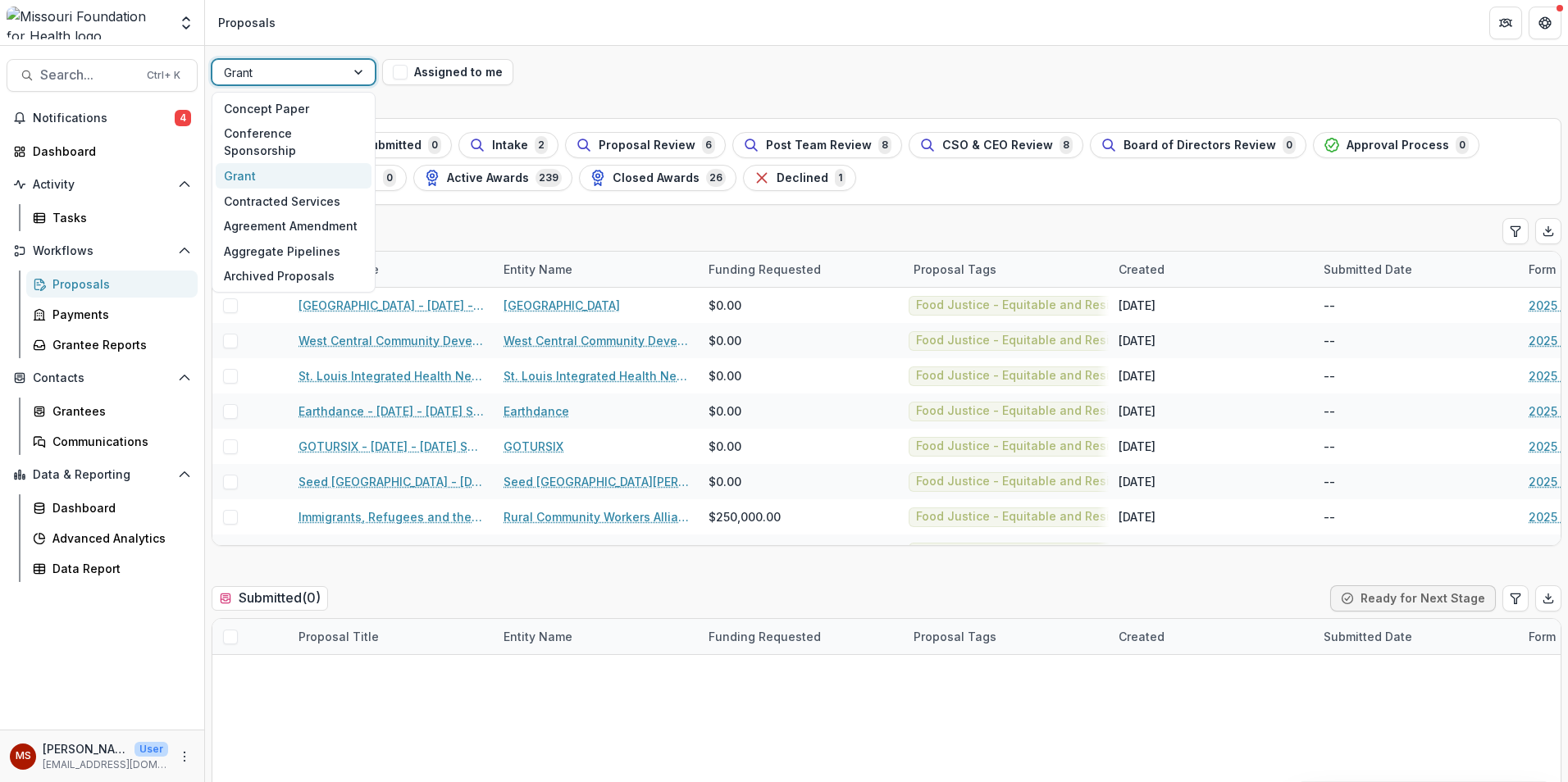
click at [260, 66] on div at bounding box center [278, 72] width 110 height 20
click at [265, 189] on div "Contracted Services" at bounding box center [293, 201] width 156 height 25
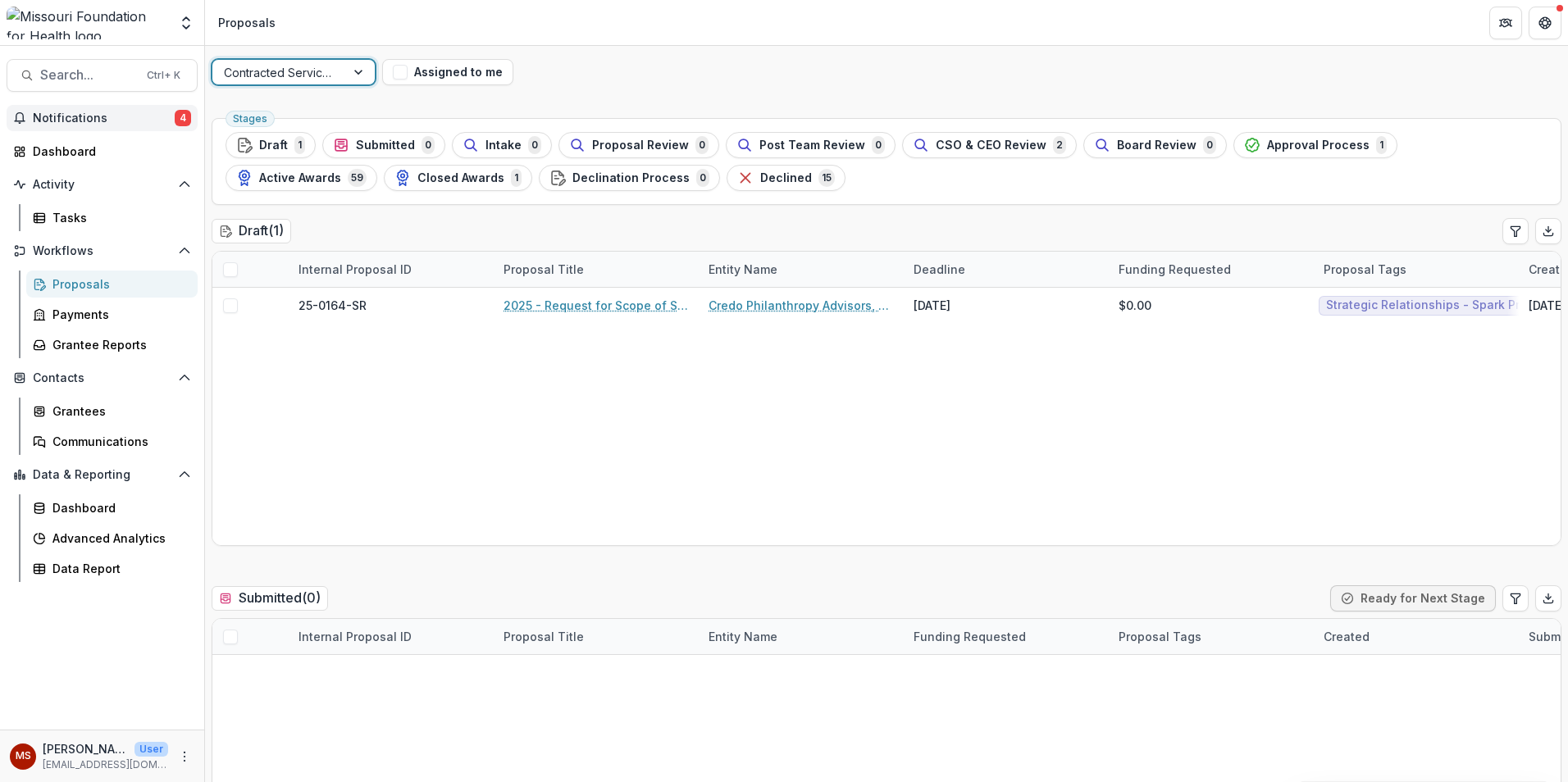
click at [85, 122] on span "Notifications" at bounding box center [103, 118] width 142 height 14
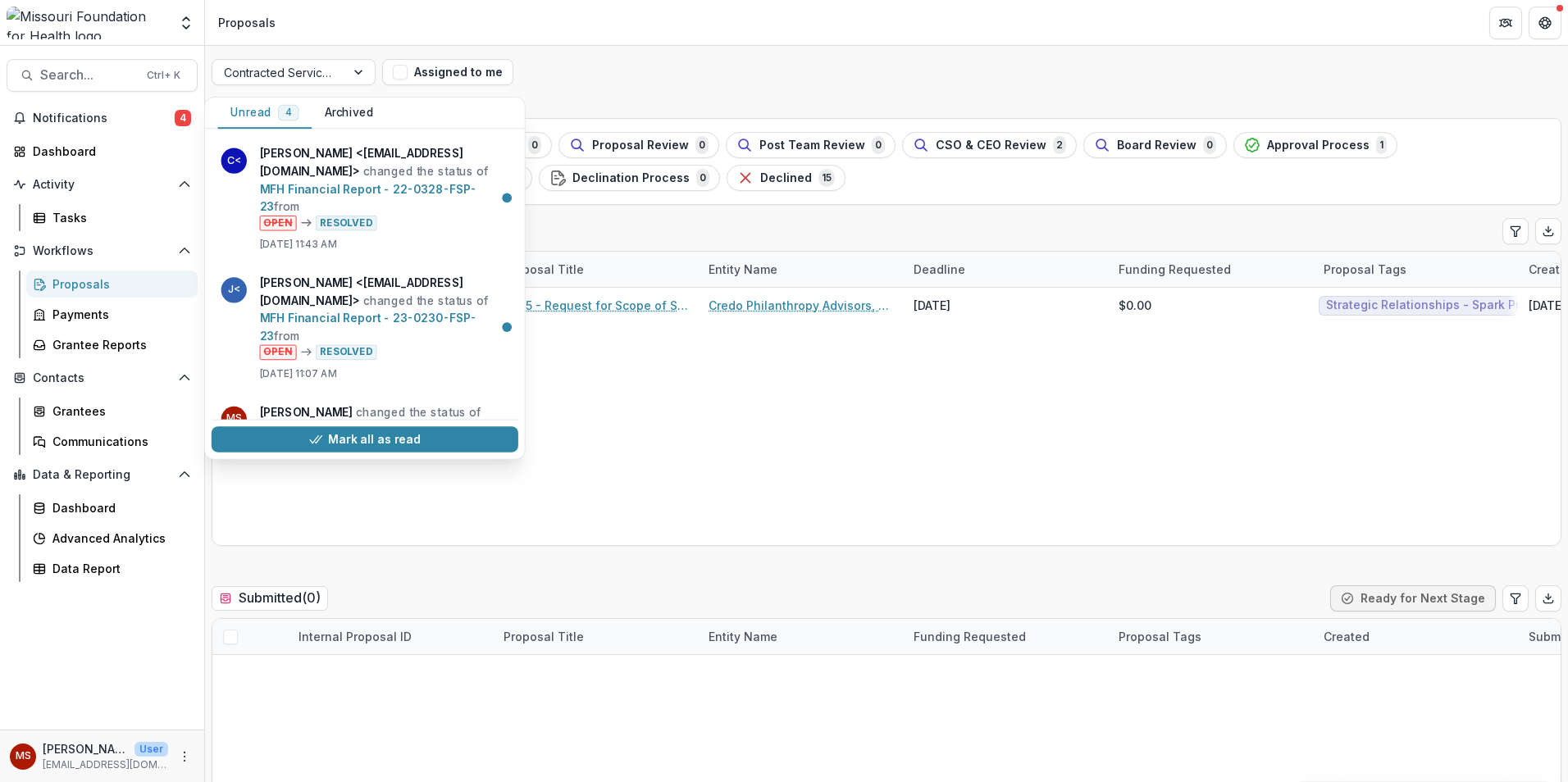
click at [885, 39] on header "Proposals" at bounding box center [887, 23] width 1363 height 45
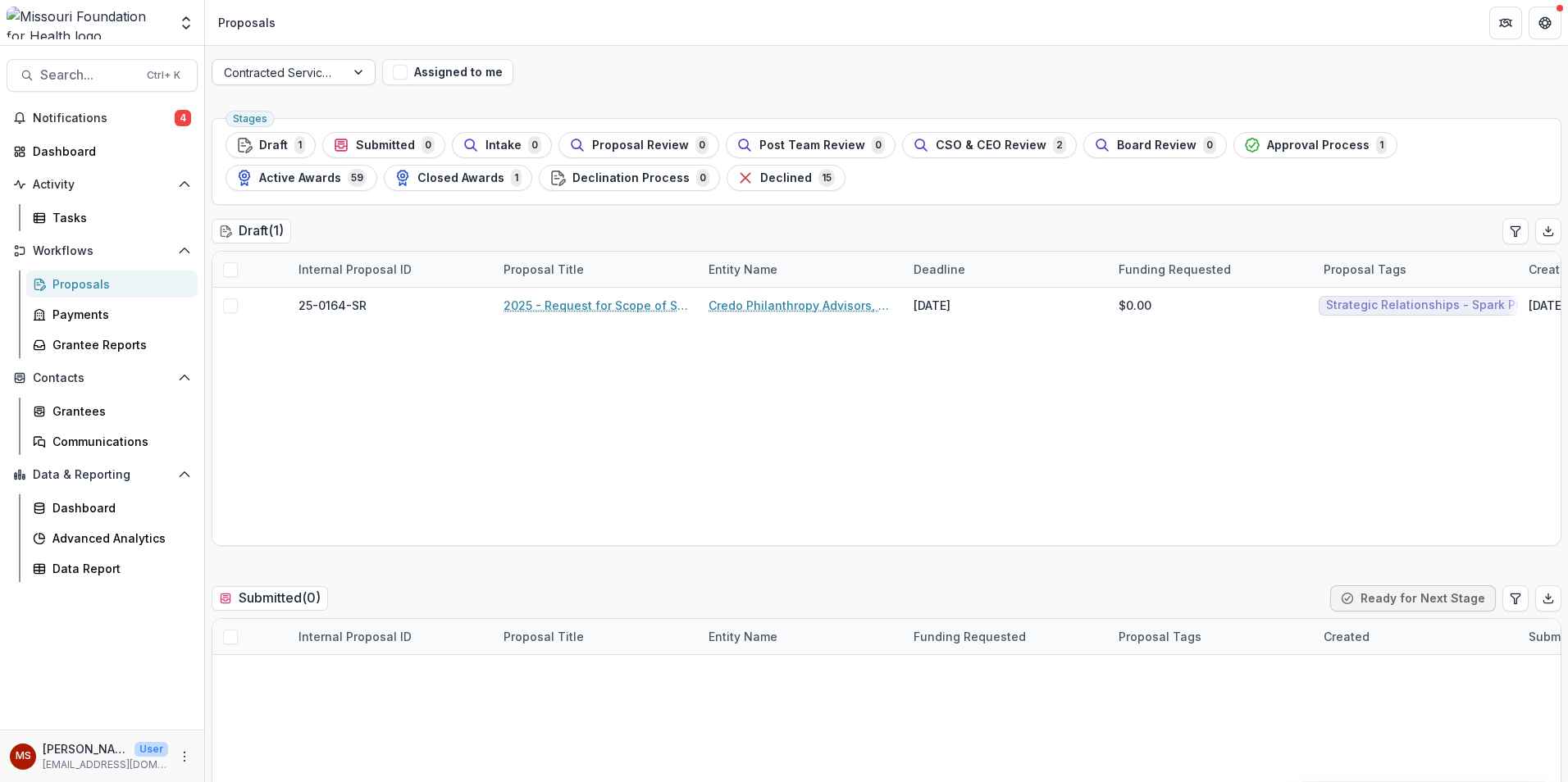
click at [358, 71] on div at bounding box center [360, 71] width 29 height 24
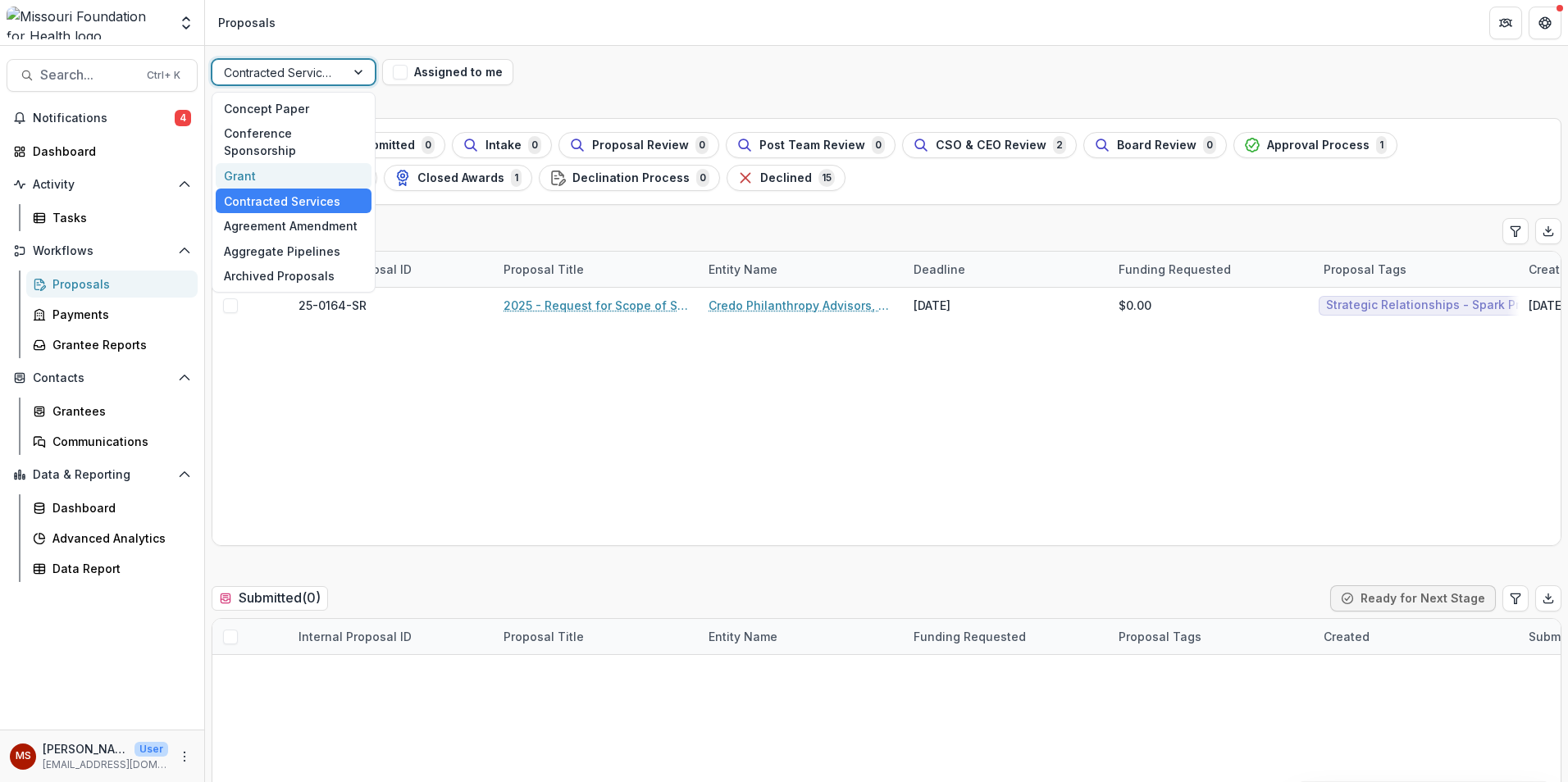
click at [288, 163] on div "Grant" at bounding box center [293, 176] width 156 height 25
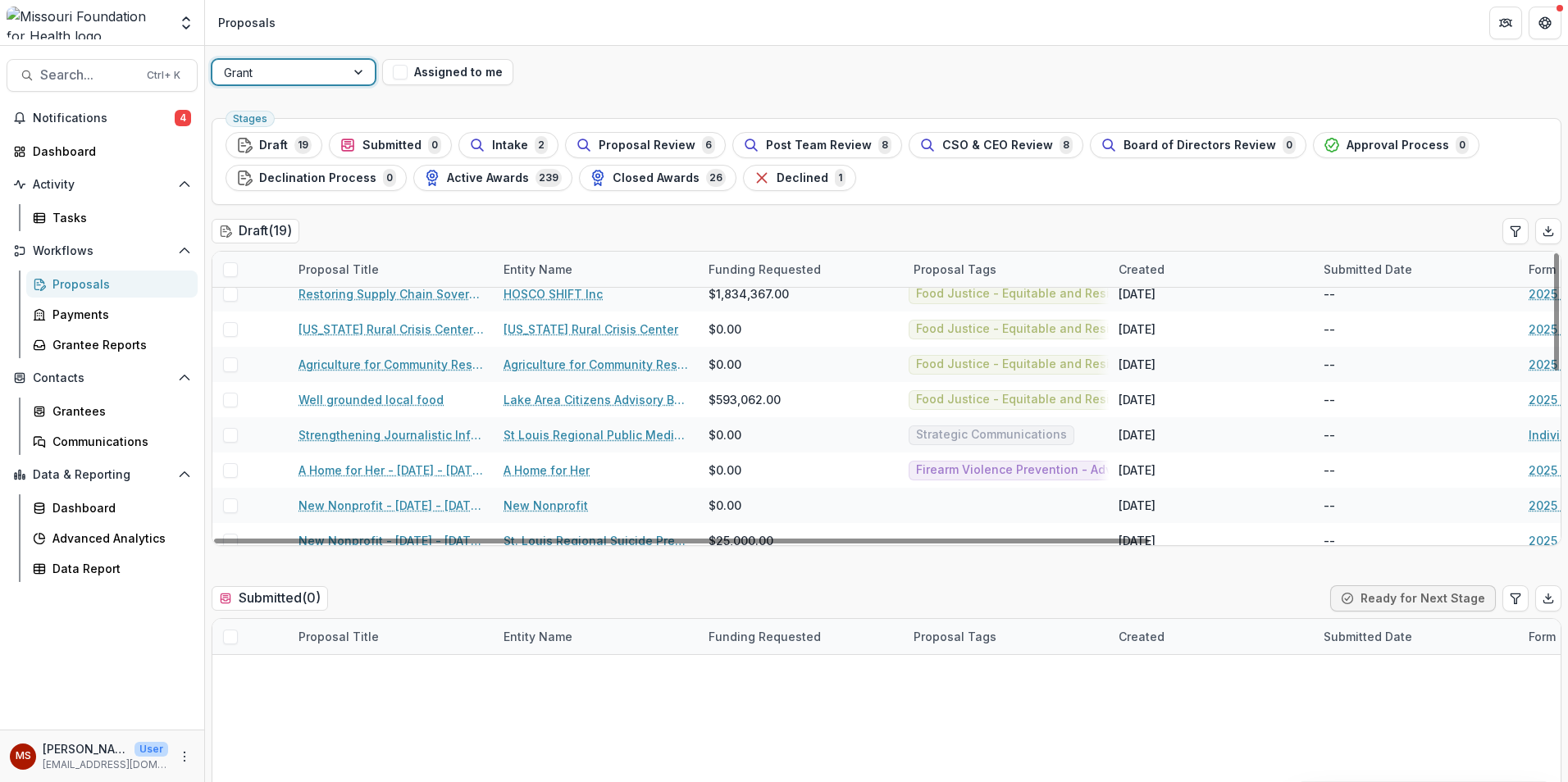
scroll to position [412, 0]
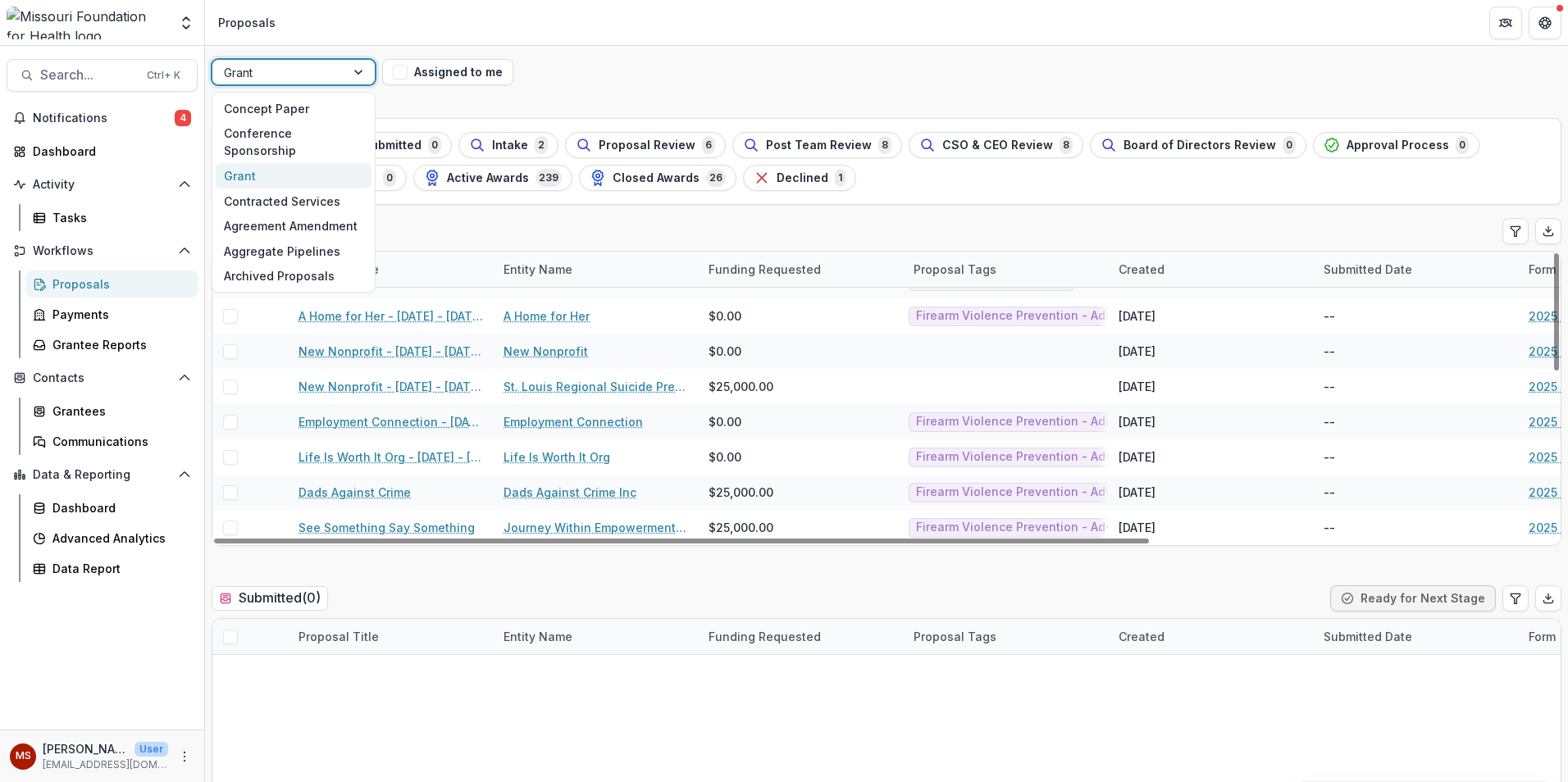
click at [302, 72] on div at bounding box center [278, 72] width 110 height 20
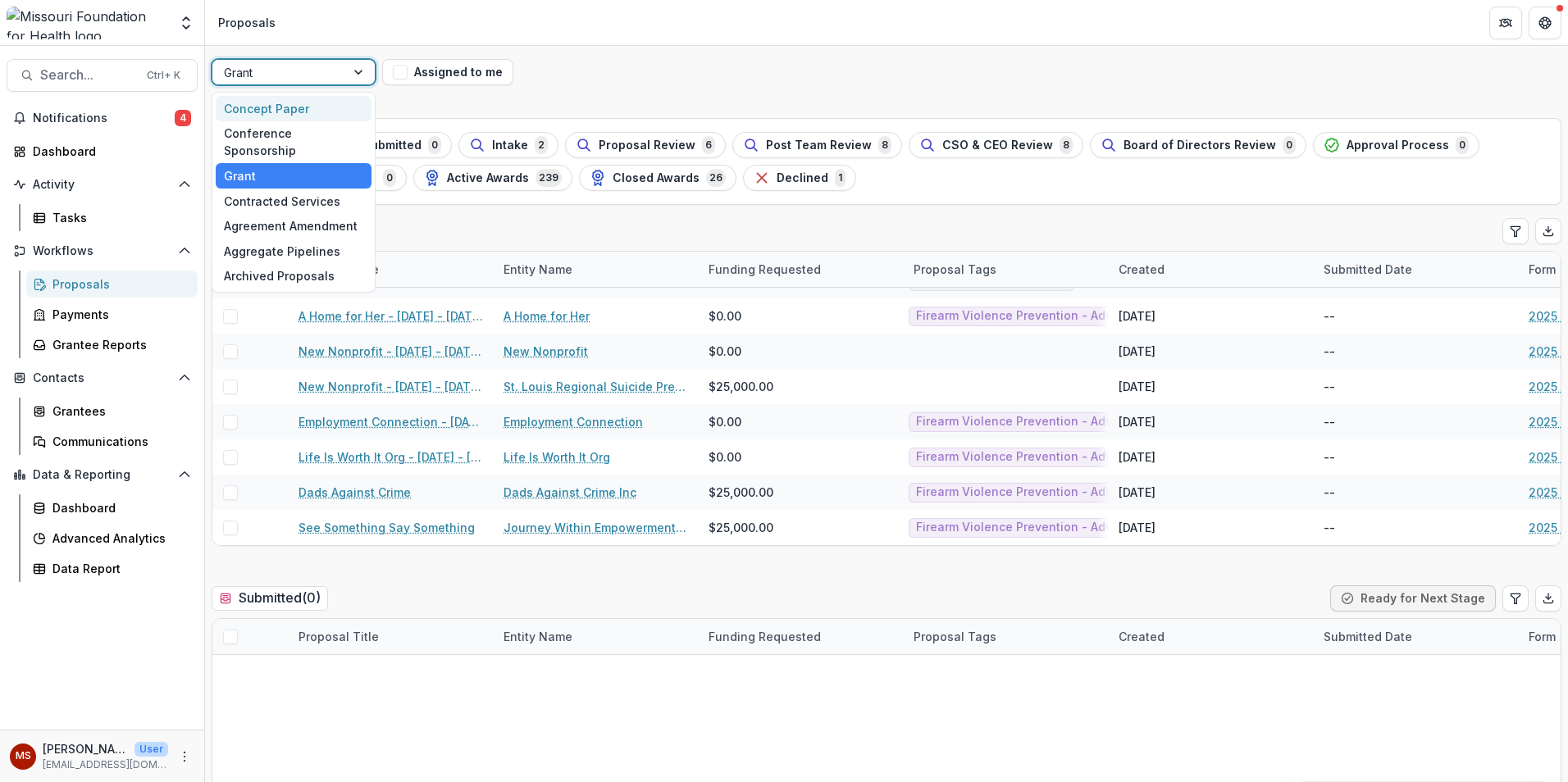
click at [282, 101] on div "Concept Paper" at bounding box center [293, 108] width 156 height 25
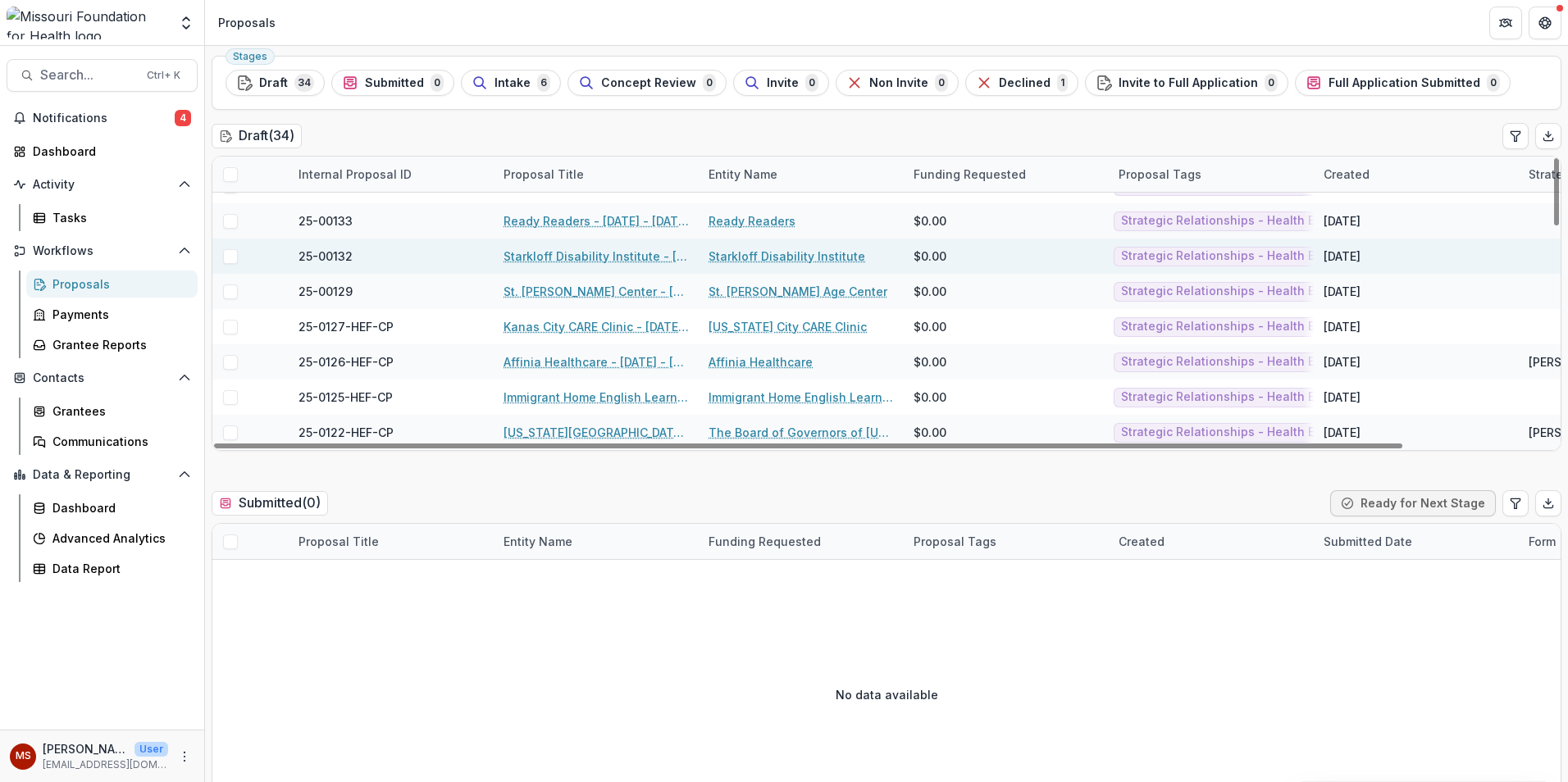
scroll to position [246, 0]
